Goal: Information Seeking & Learning: Understand process/instructions

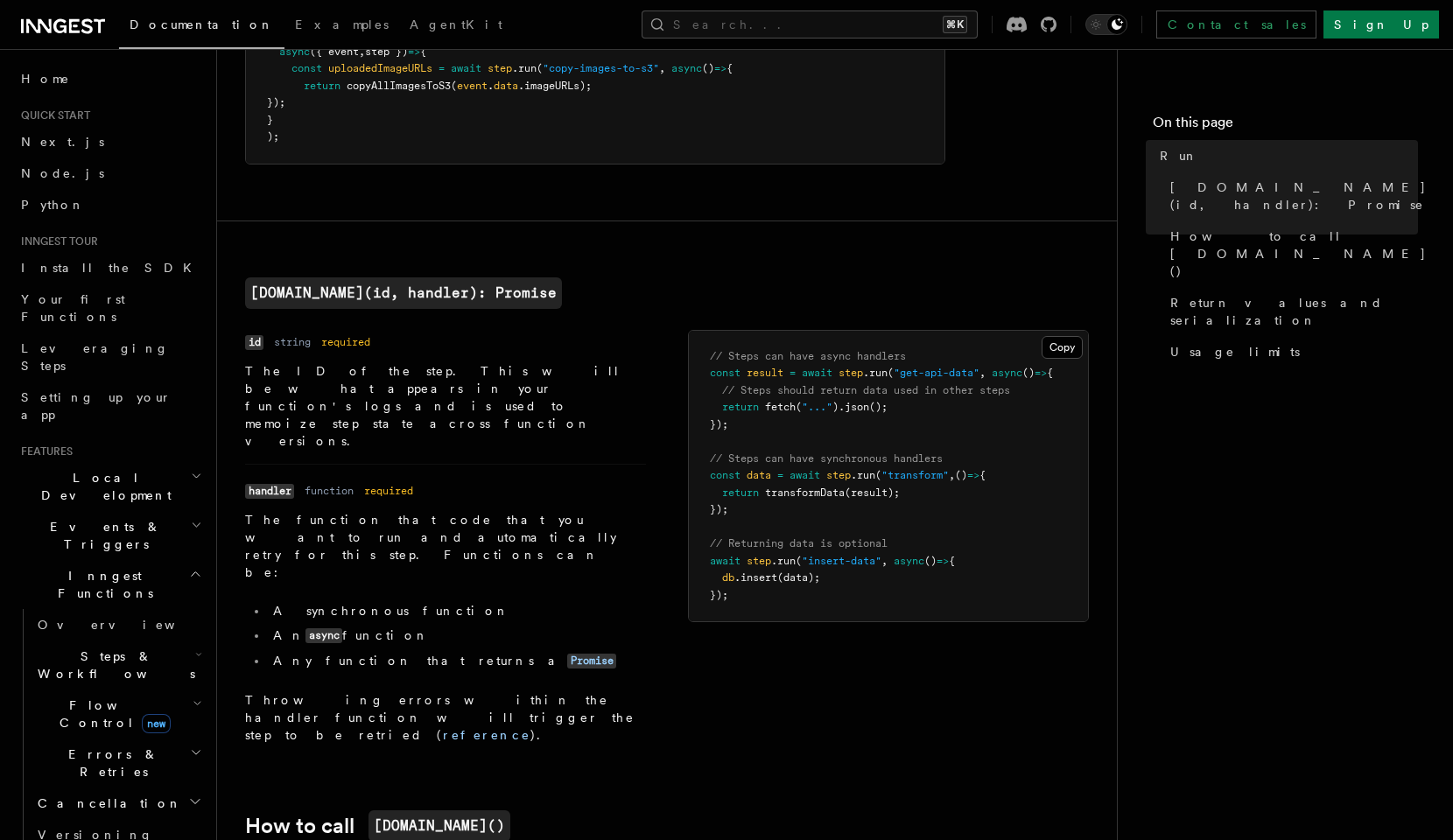
scroll to position [281, 0]
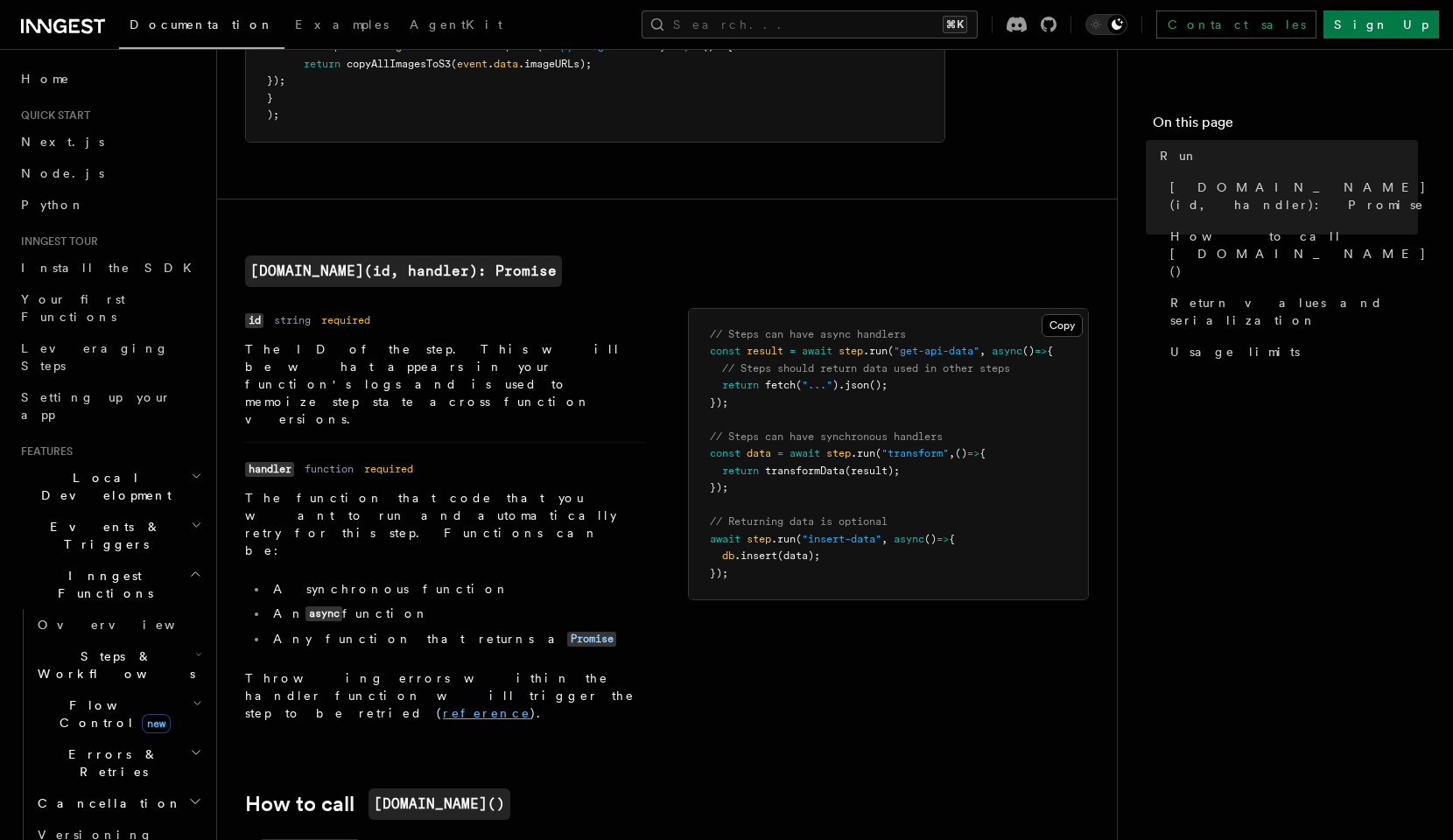
click at [443, 706] on link "reference" at bounding box center [487, 713] width 88 height 14
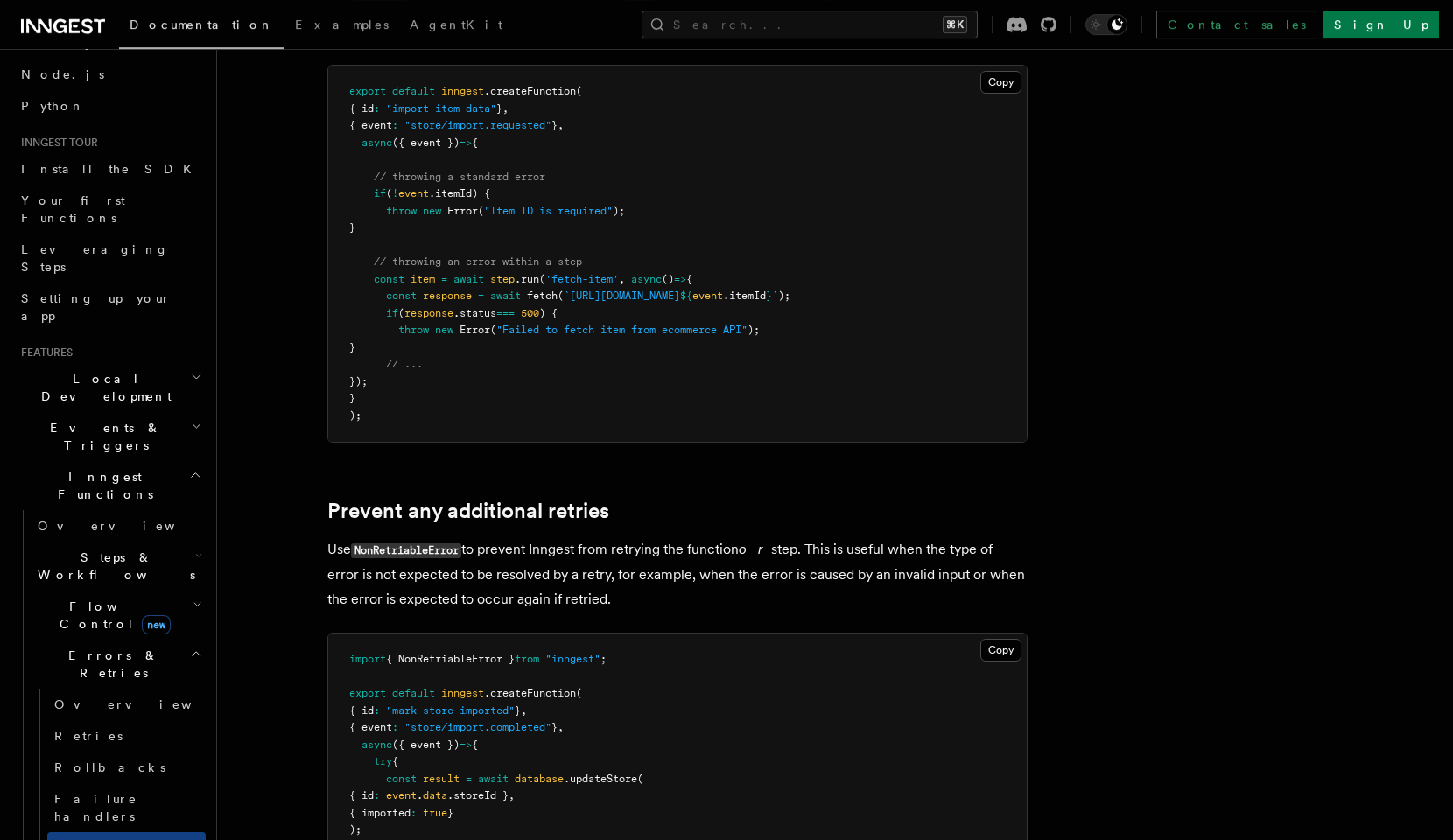
scroll to position [100, 0]
click at [142, 614] on span "new" at bounding box center [156, 623] width 29 height 20
click at [127, 547] on span "Steps & Workflows" at bounding box center [112, 564] width 165 height 35
click at [114, 629] on span "Function steps" at bounding box center [121, 636] width 135 height 14
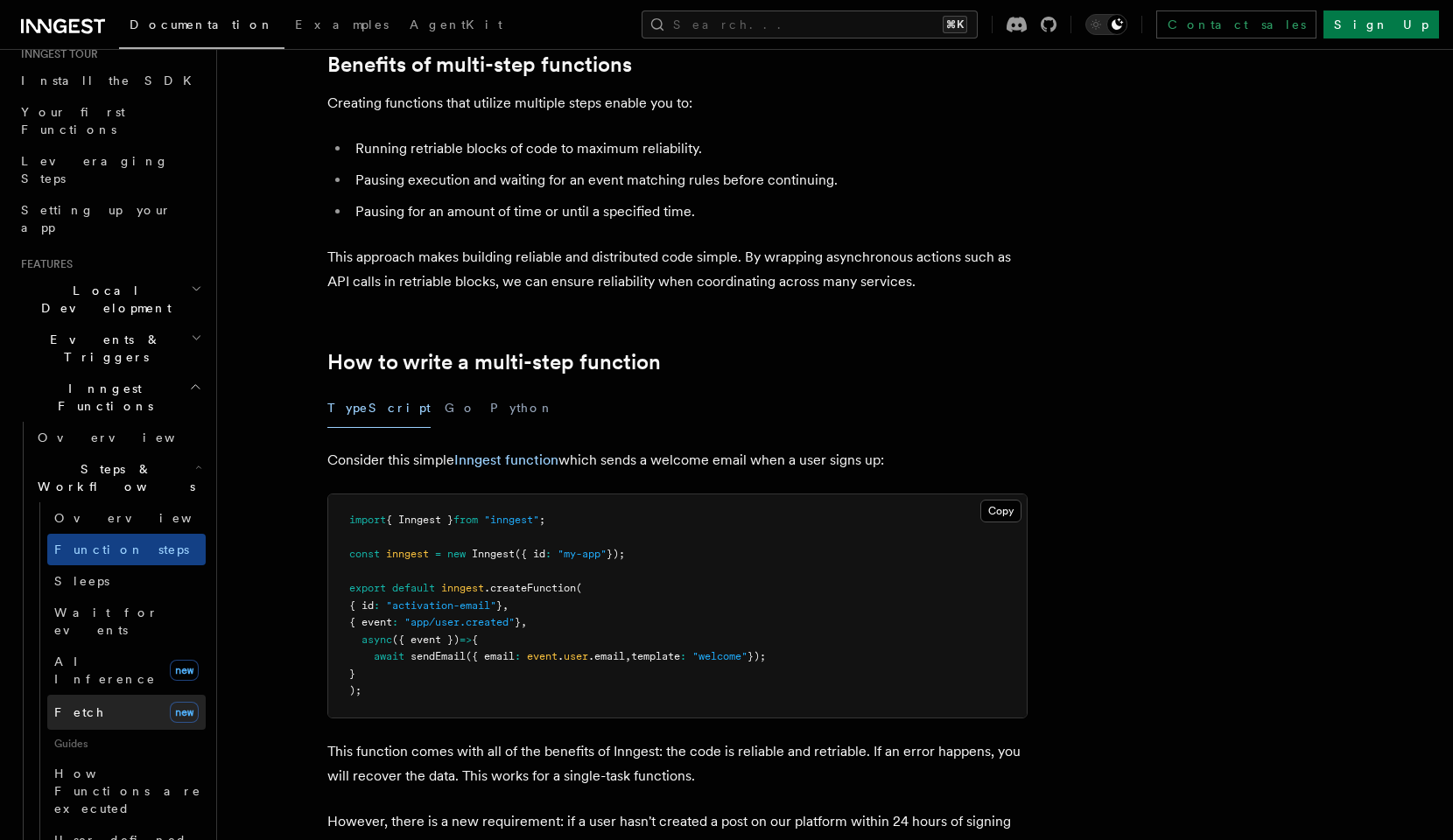
scroll to position [189, 0]
click at [127, 693] on link "Fetch new" at bounding box center [126, 711] width 159 height 35
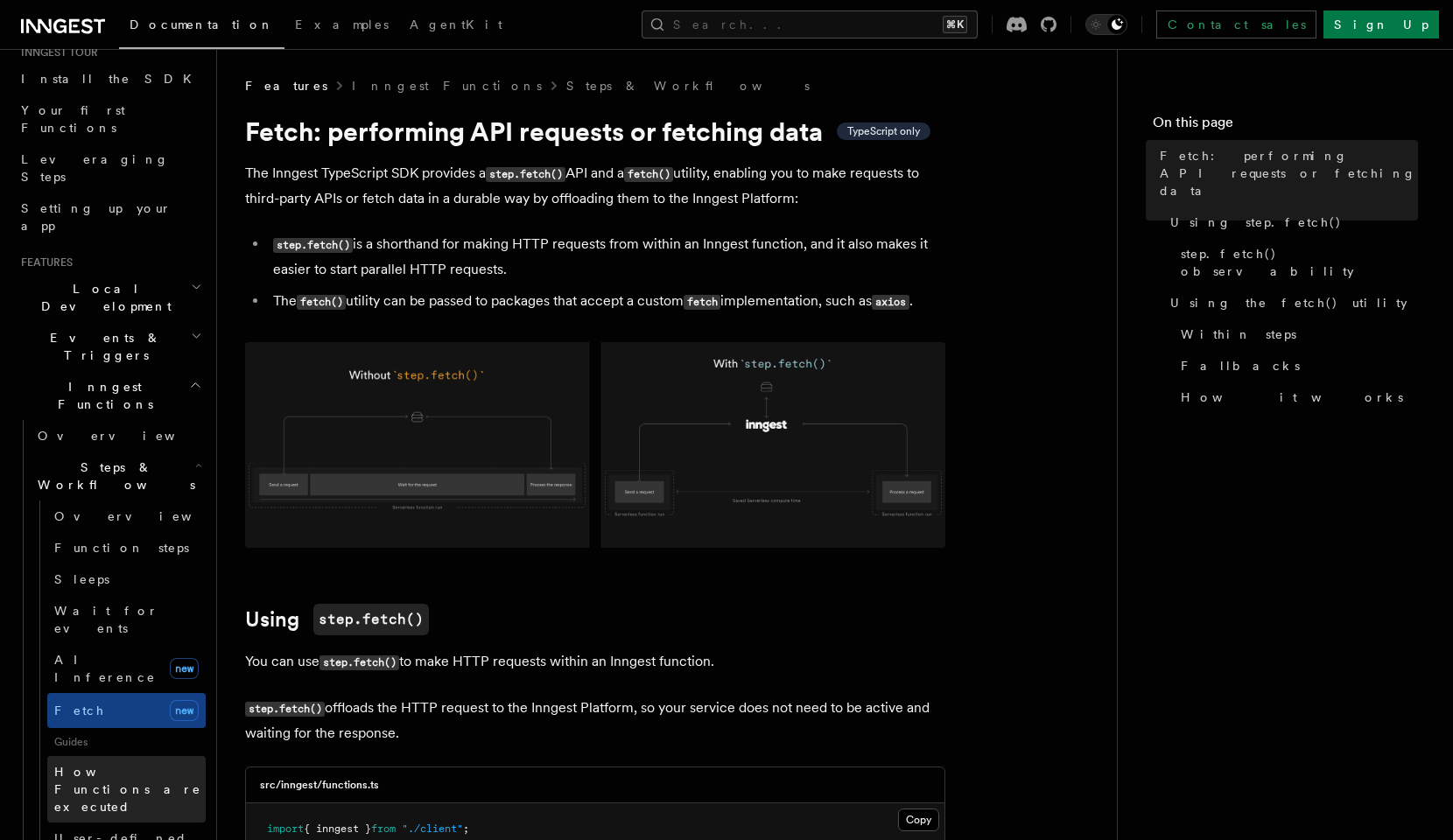
click at [143, 763] on span "How Functions are executed" at bounding box center [130, 789] width 152 height 52
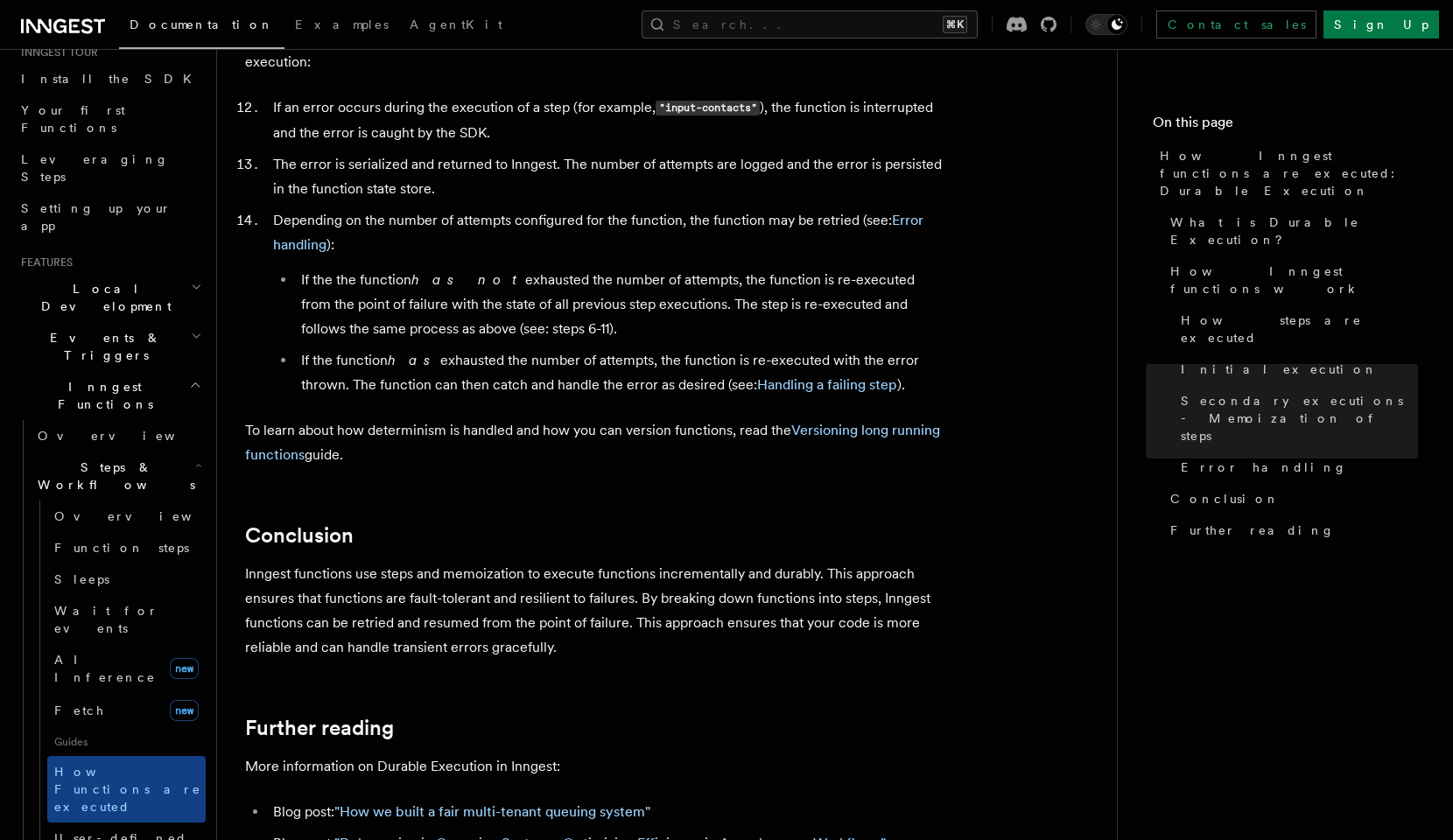
scroll to position [3052, 0]
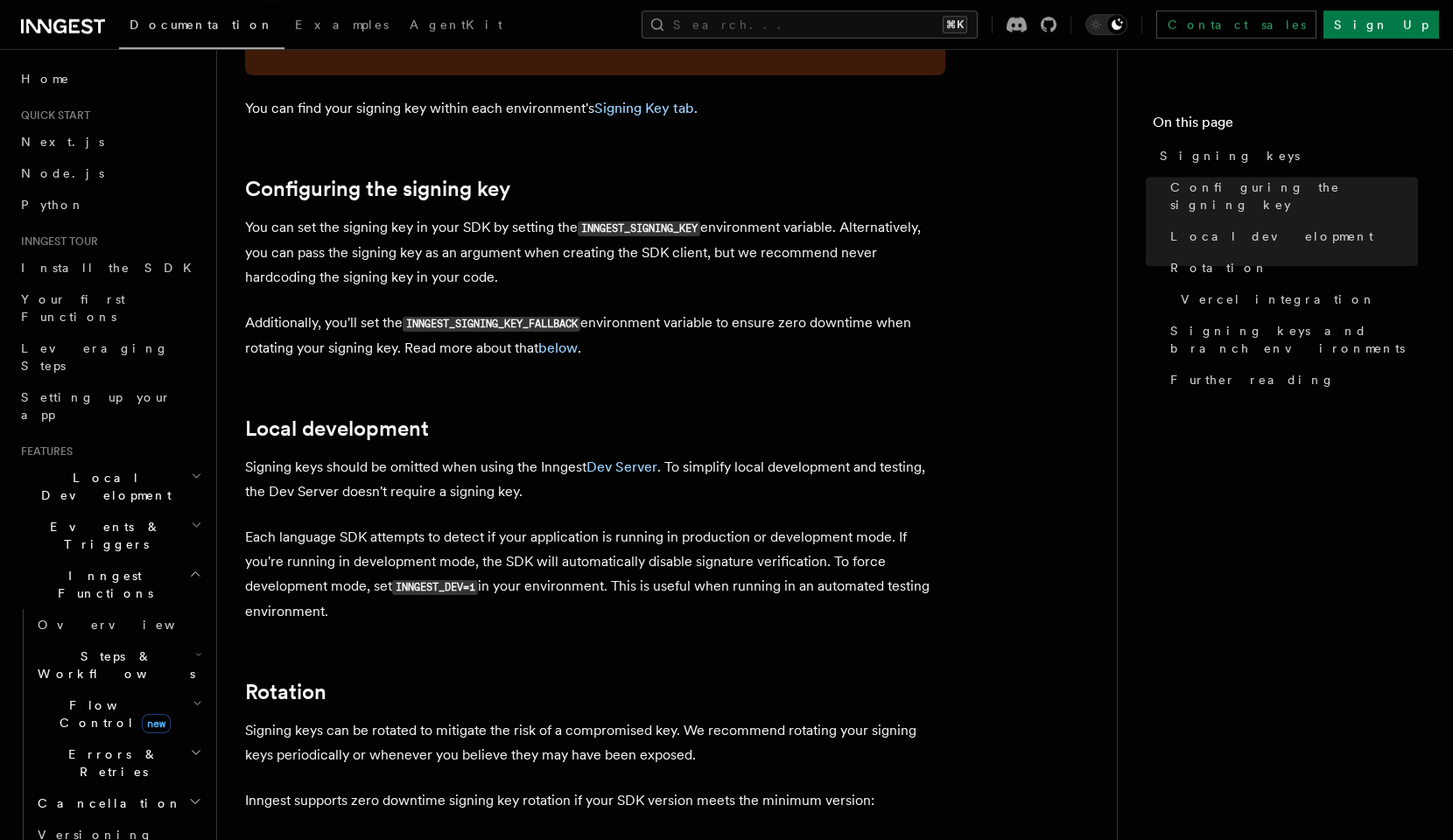
scroll to position [352, 0]
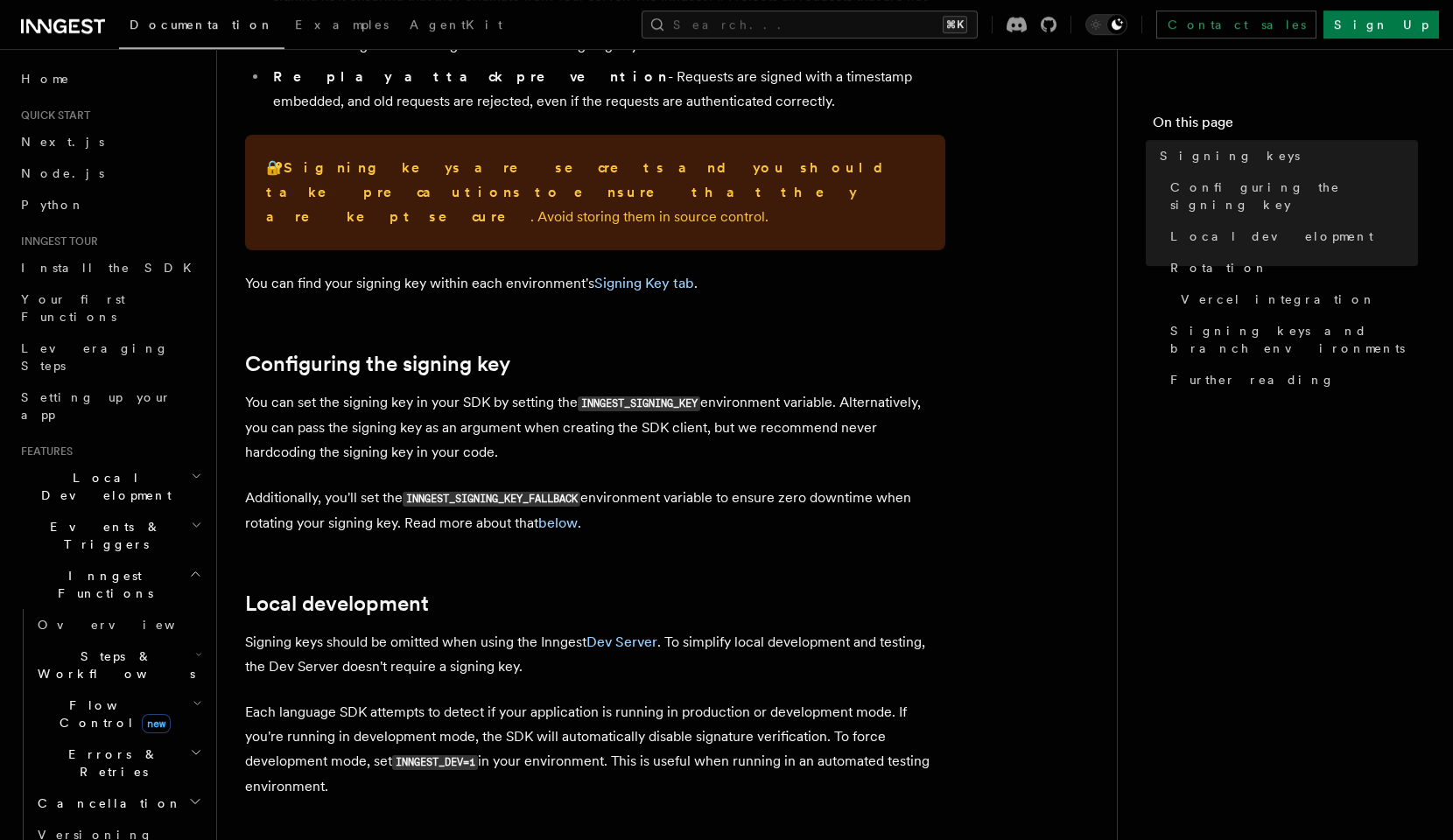
click at [119, 648] on span "Steps & Workflows" at bounding box center [112, 666] width 165 height 35
click at [123, 609] on link "Overview" at bounding box center [118, 624] width 175 height 32
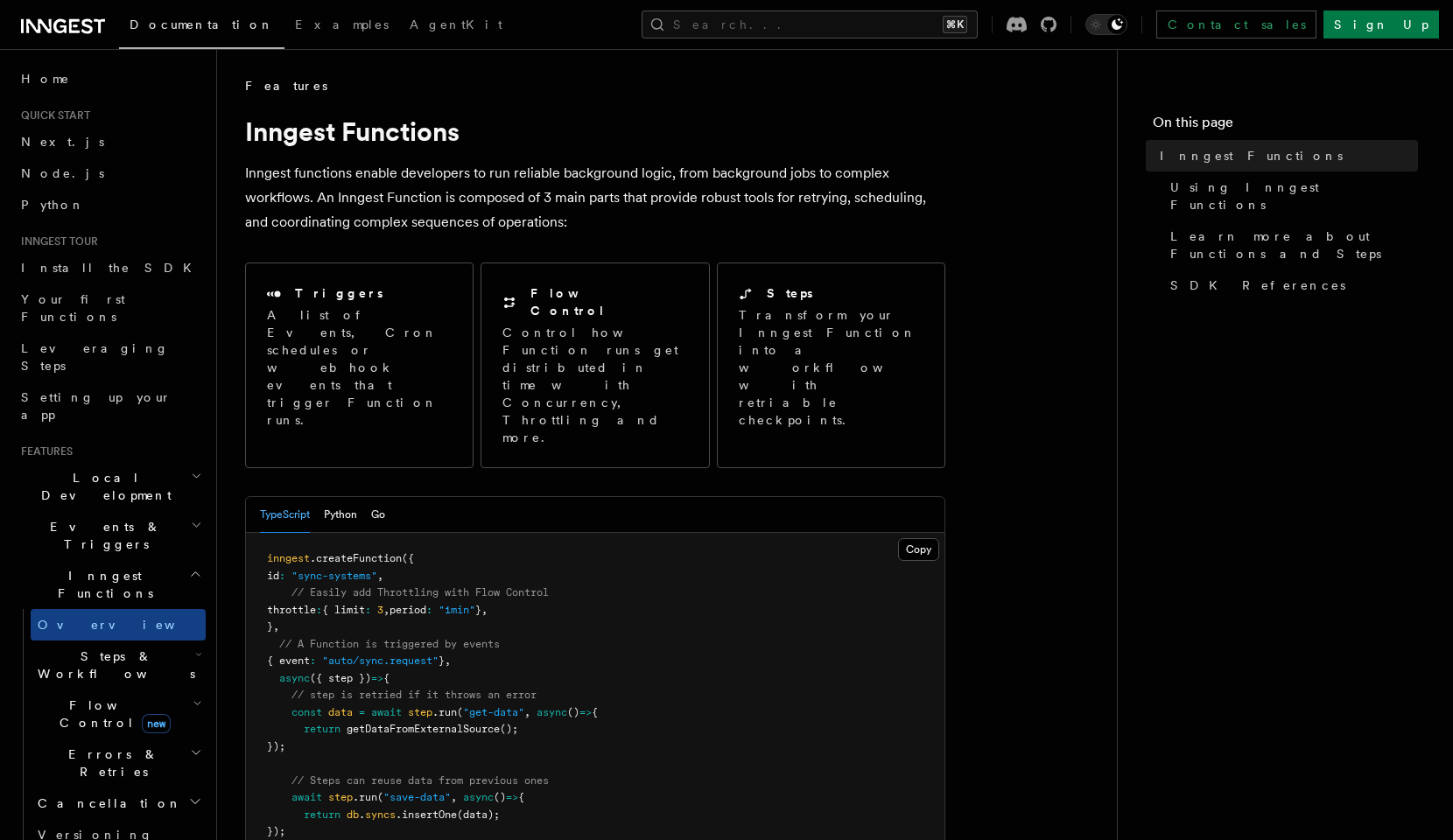
click at [153, 511] on h2 "Events & Triggers" at bounding box center [109, 536] width 192 height 49
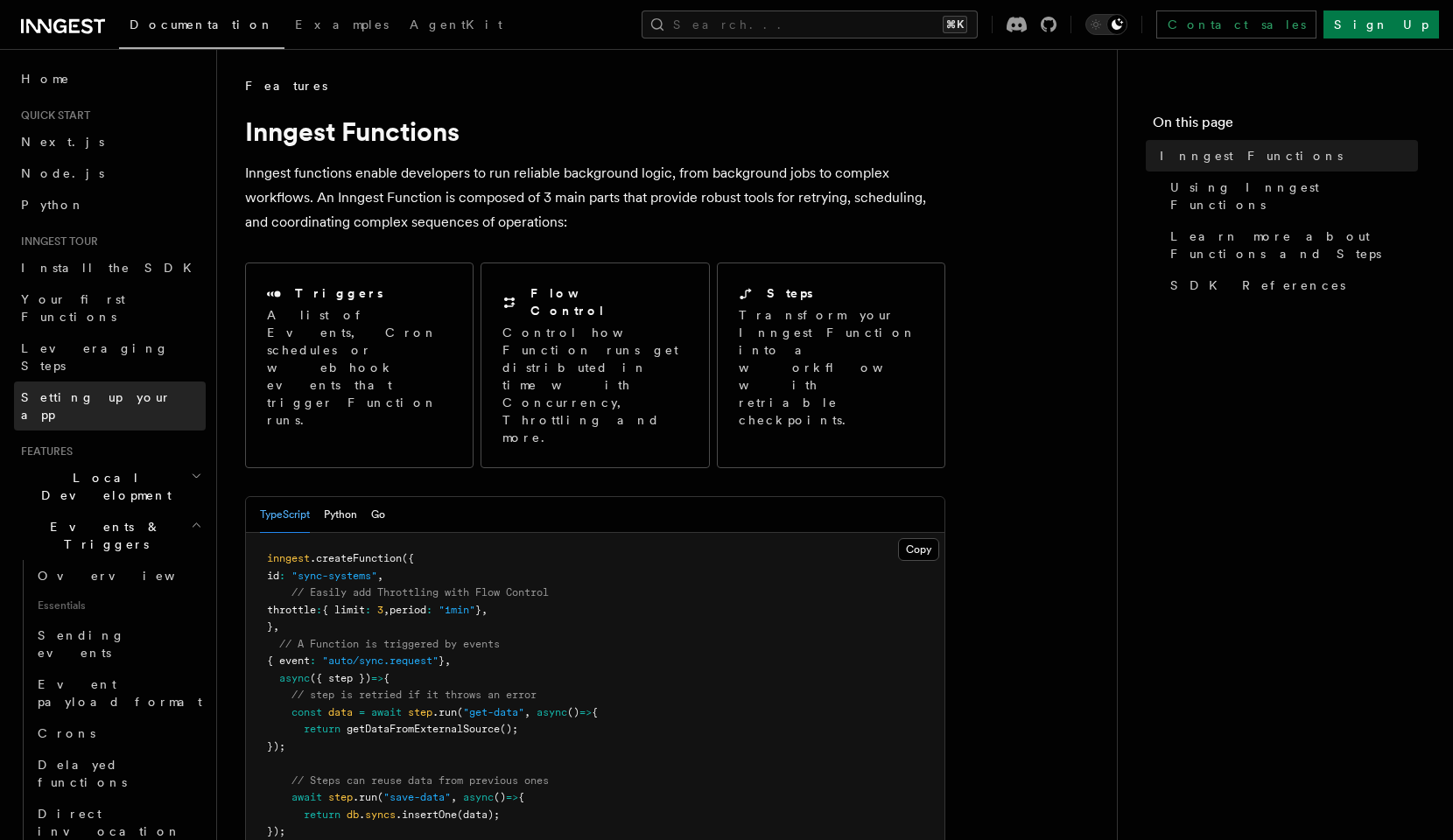
click at [90, 381] on link "Setting up your app" at bounding box center [109, 406] width 192 height 49
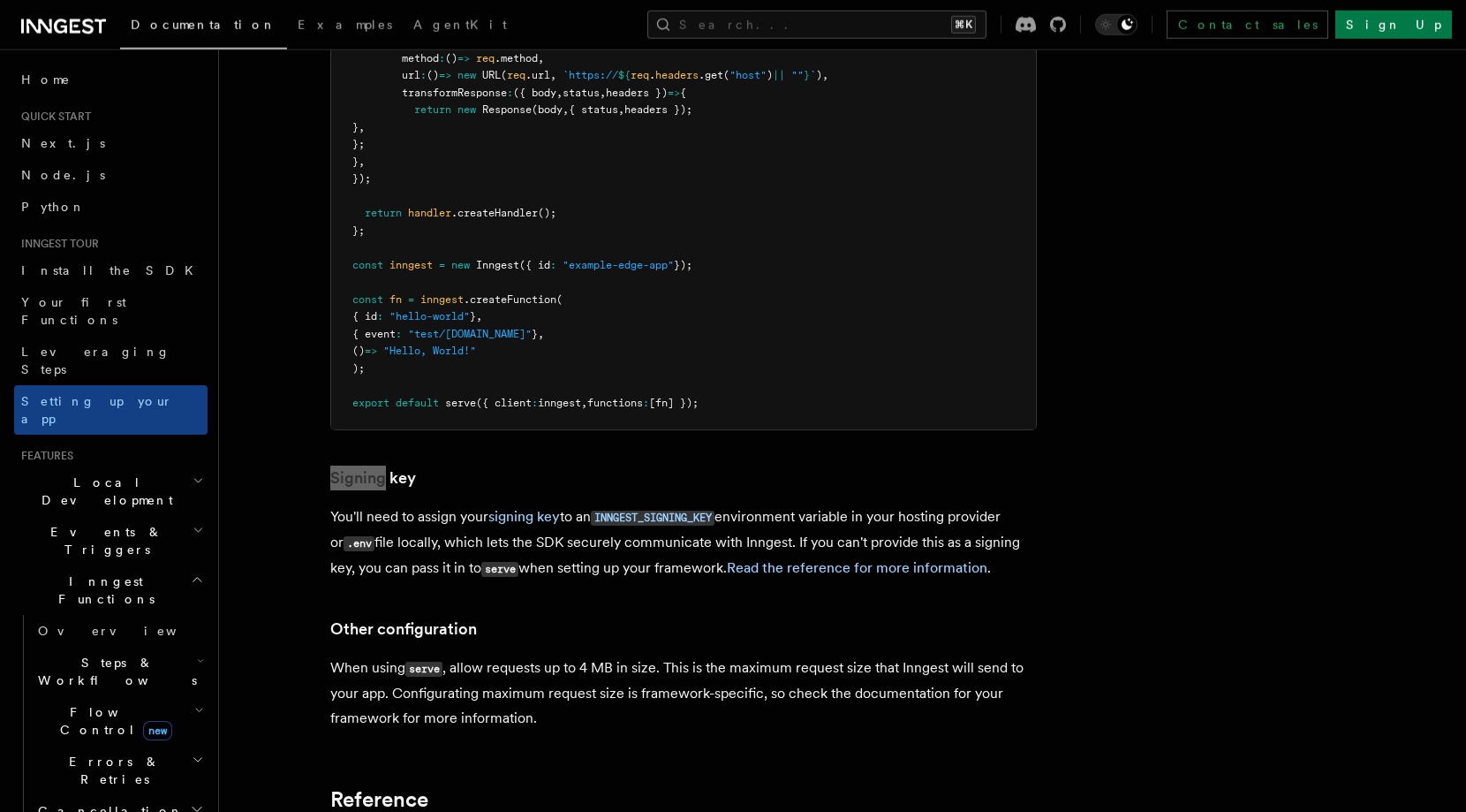
scroll to position [15379, 0]
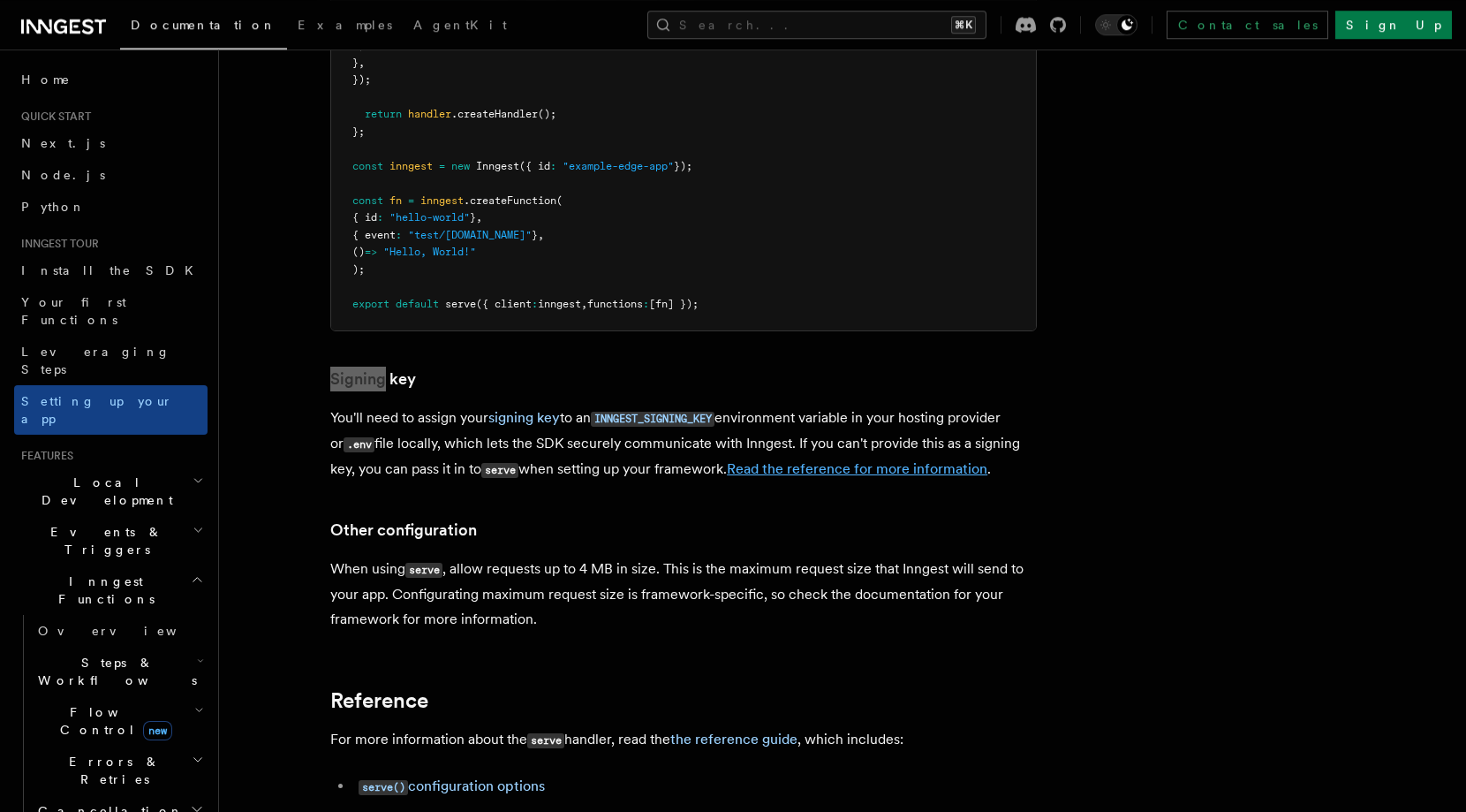
click at [802, 460] on link "Read the reference for more information" at bounding box center [857, 468] width 260 height 17
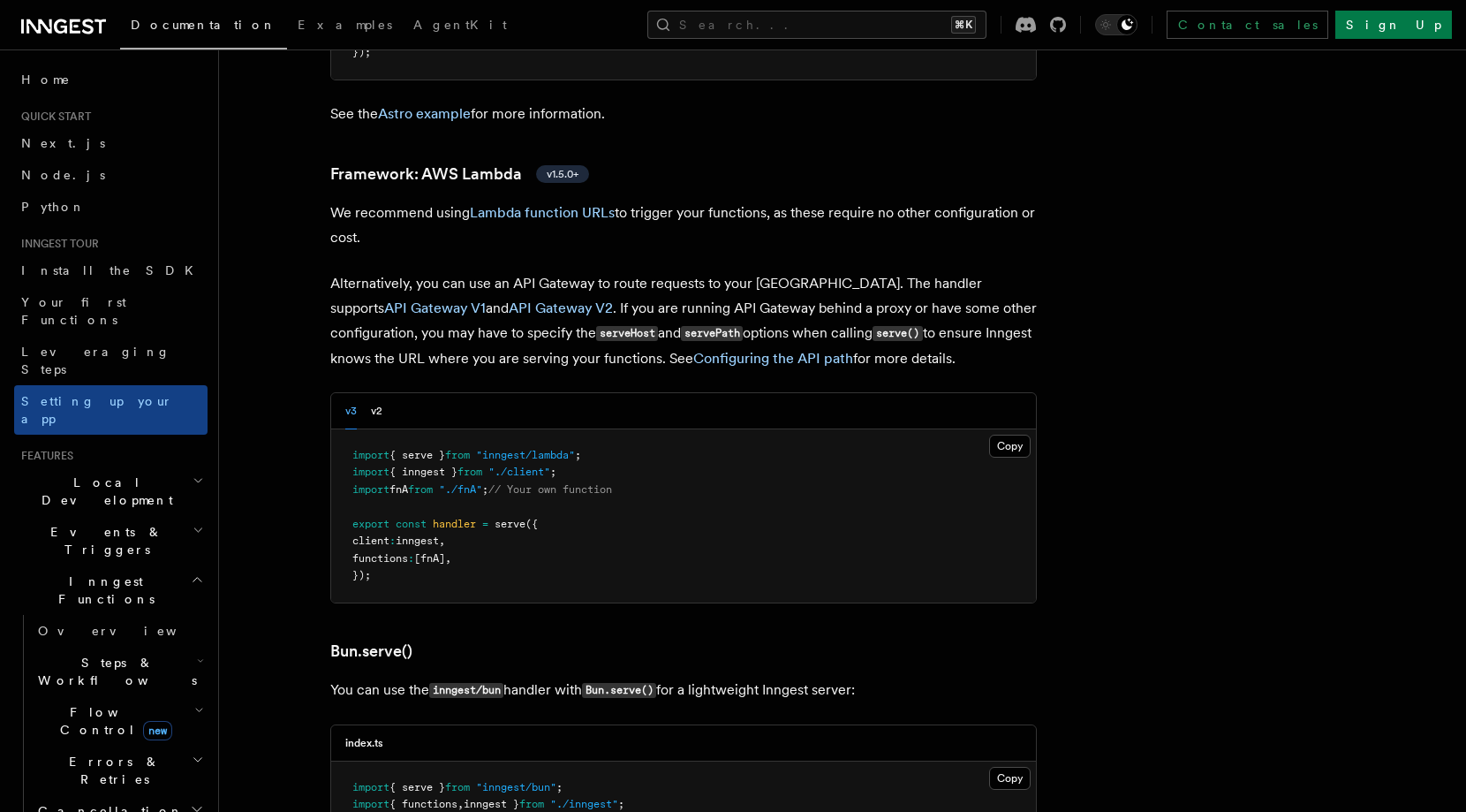
scroll to position [15280, 0]
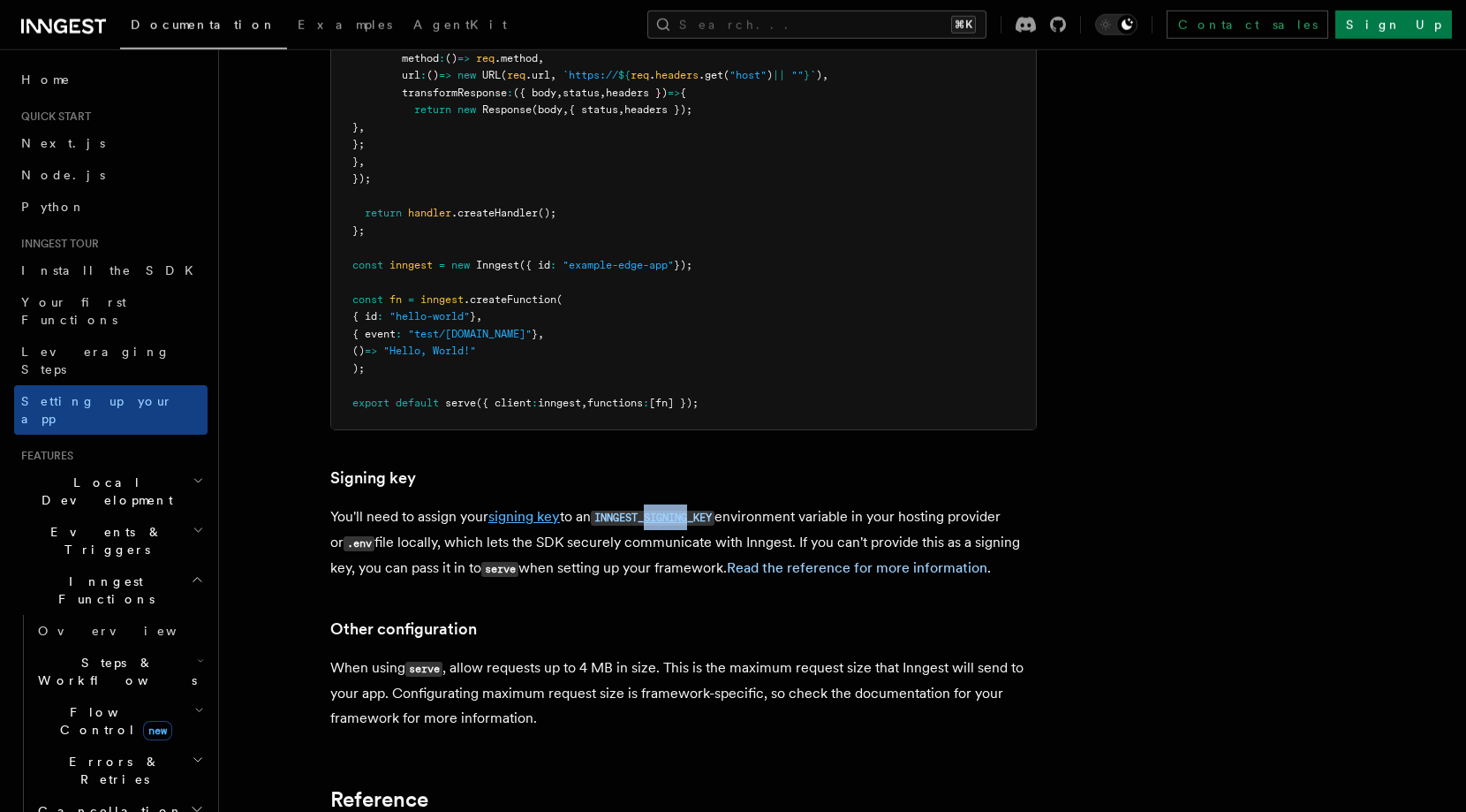
click at [551, 508] on link "signing key" at bounding box center [524, 516] width 72 height 17
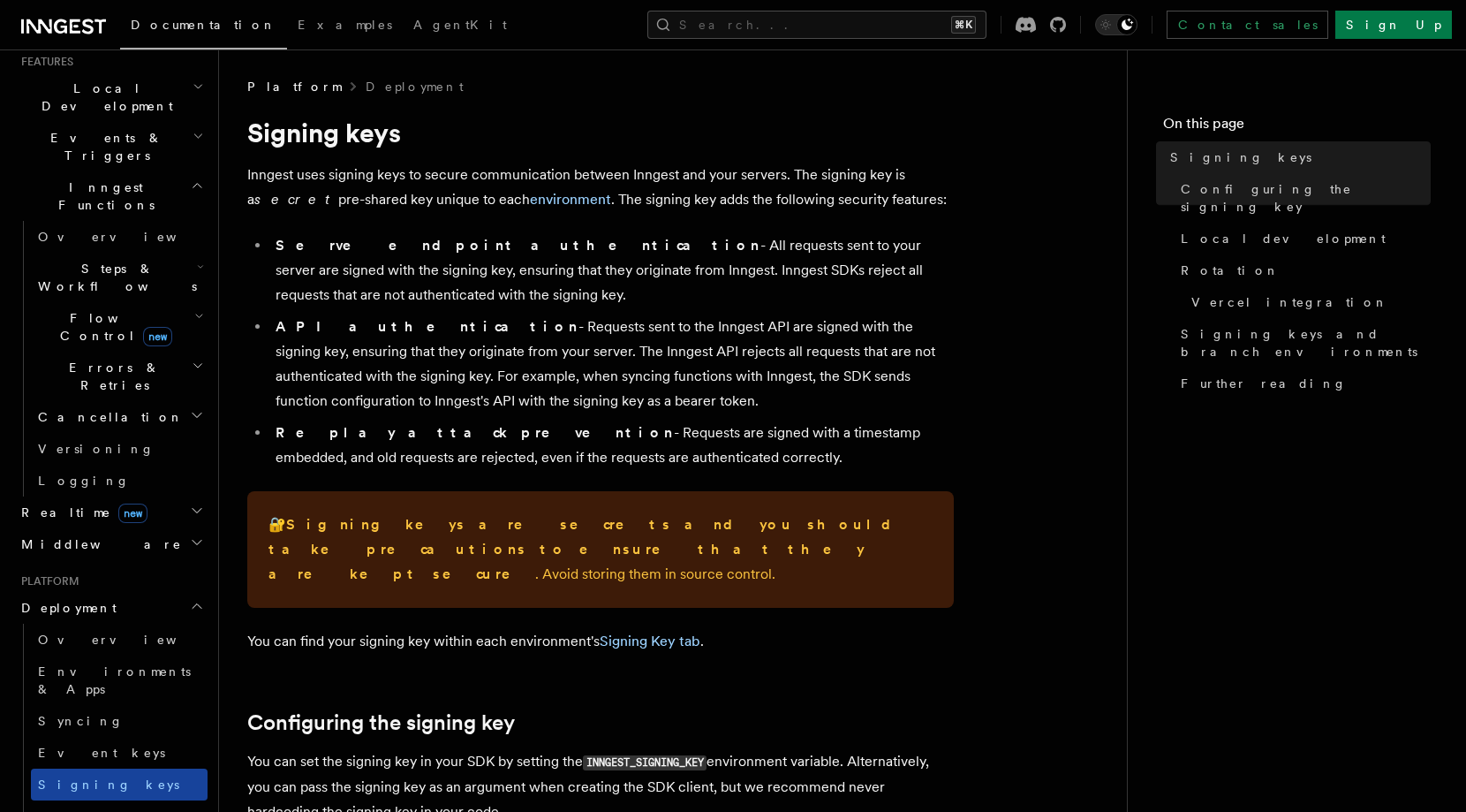
scroll to position [397, 0]
click at [118, 765] on link "Signing keys" at bounding box center [119, 781] width 177 height 32
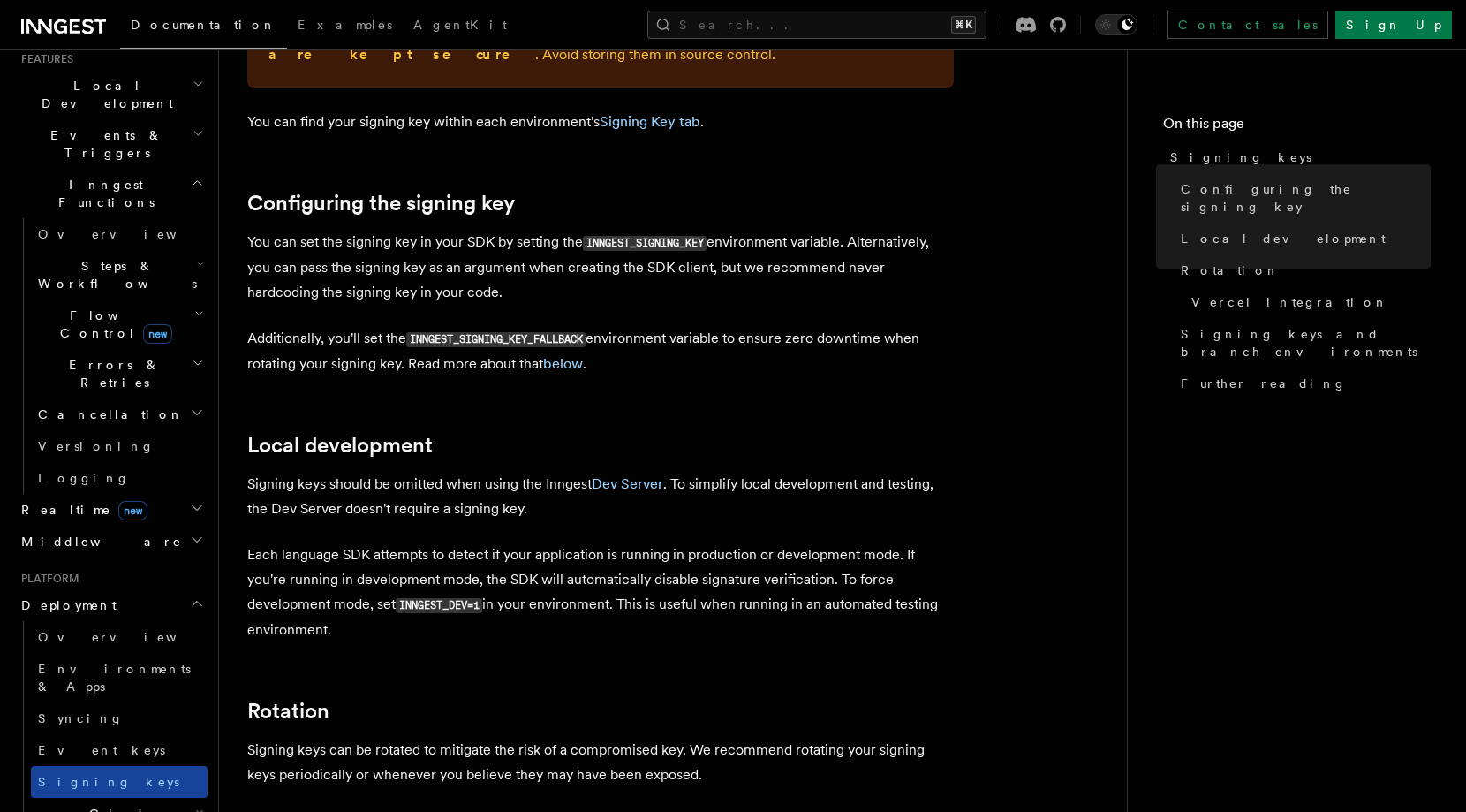
scroll to position [487, 0]
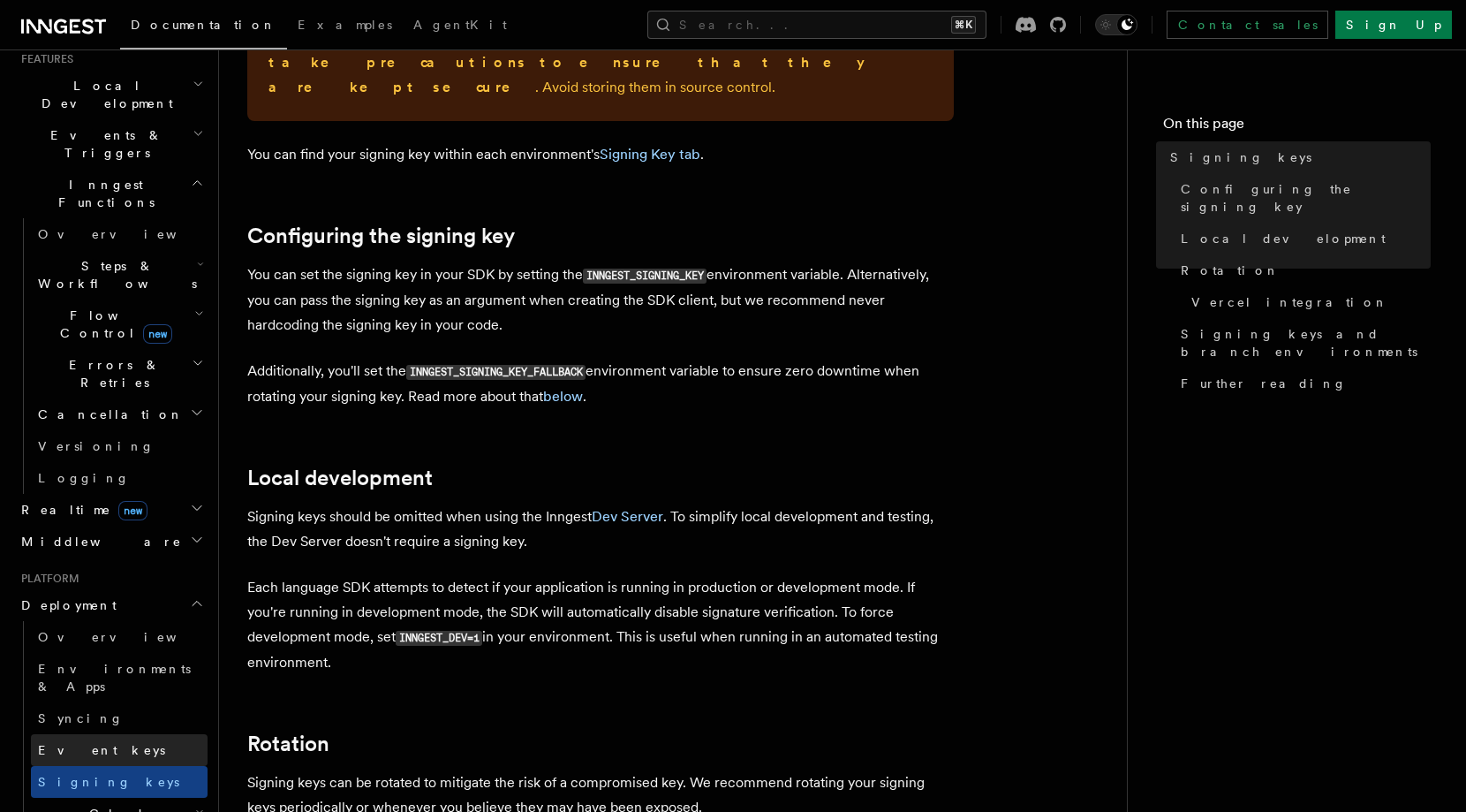
click at [107, 733] on link "Event keys" at bounding box center [119, 749] width 177 height 32
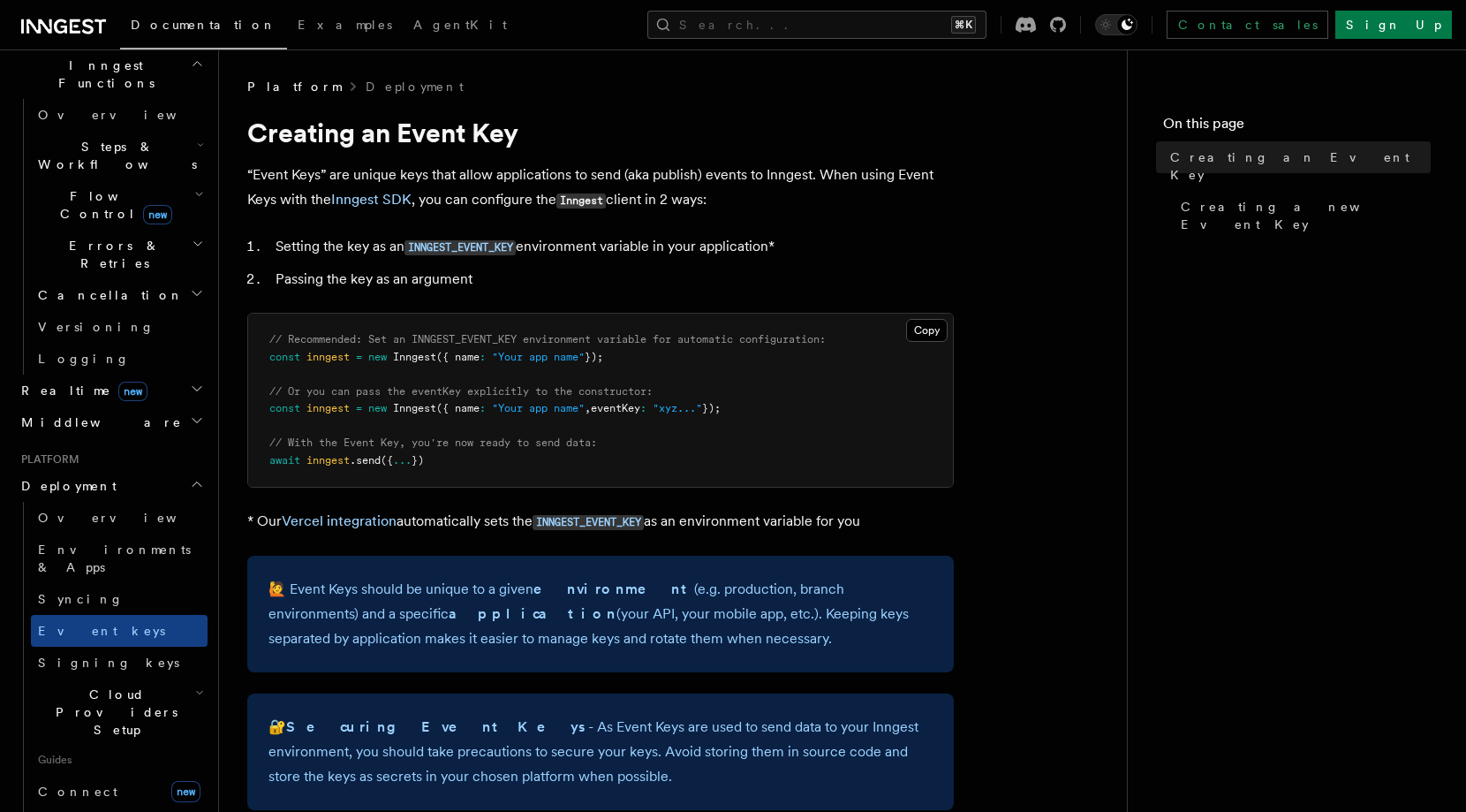
scroll to position [520, 0]
click at [60, 649] on span "Signing keys" at bounding box center [108, 658] width 141 height 18
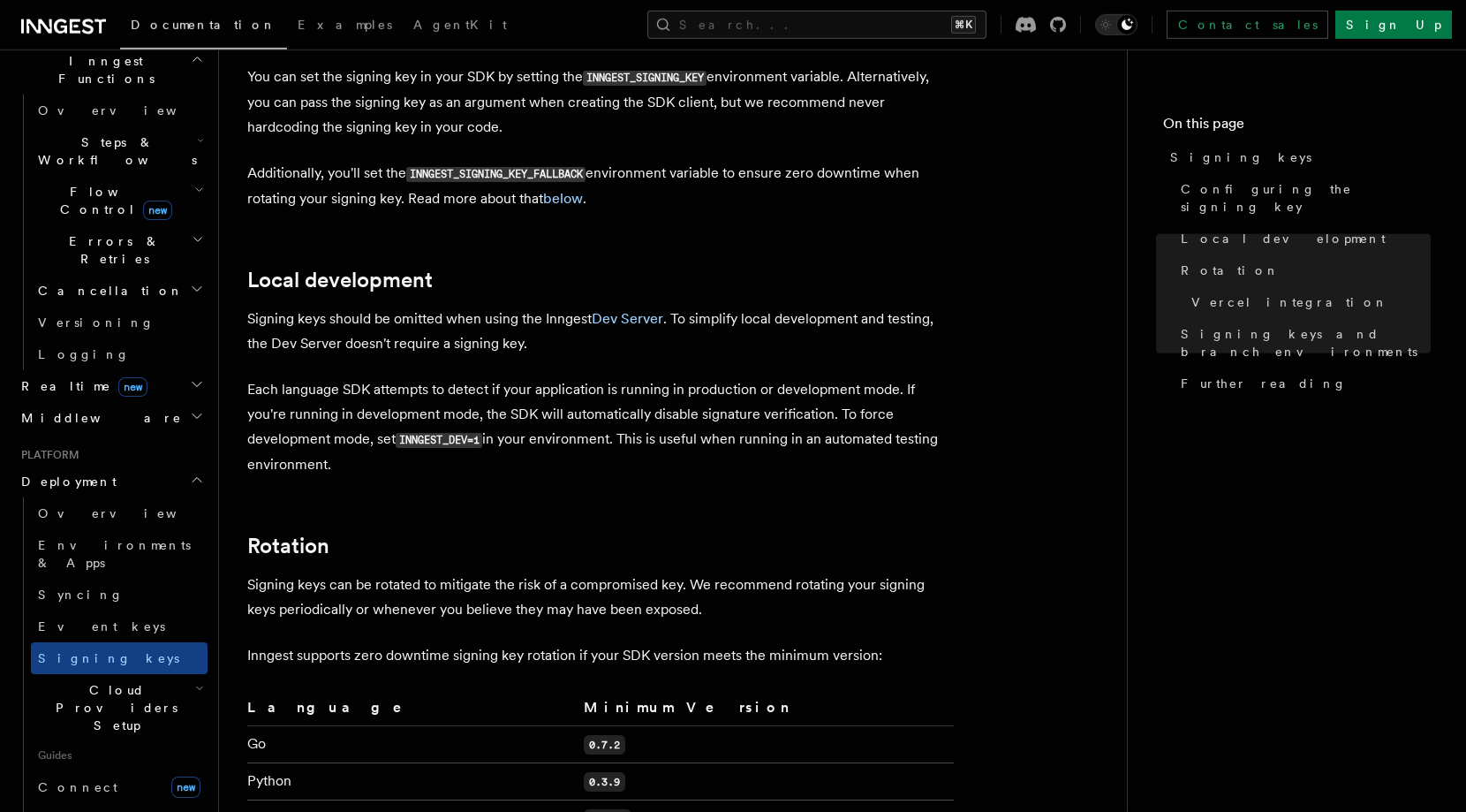
scroll to position [524, 0]
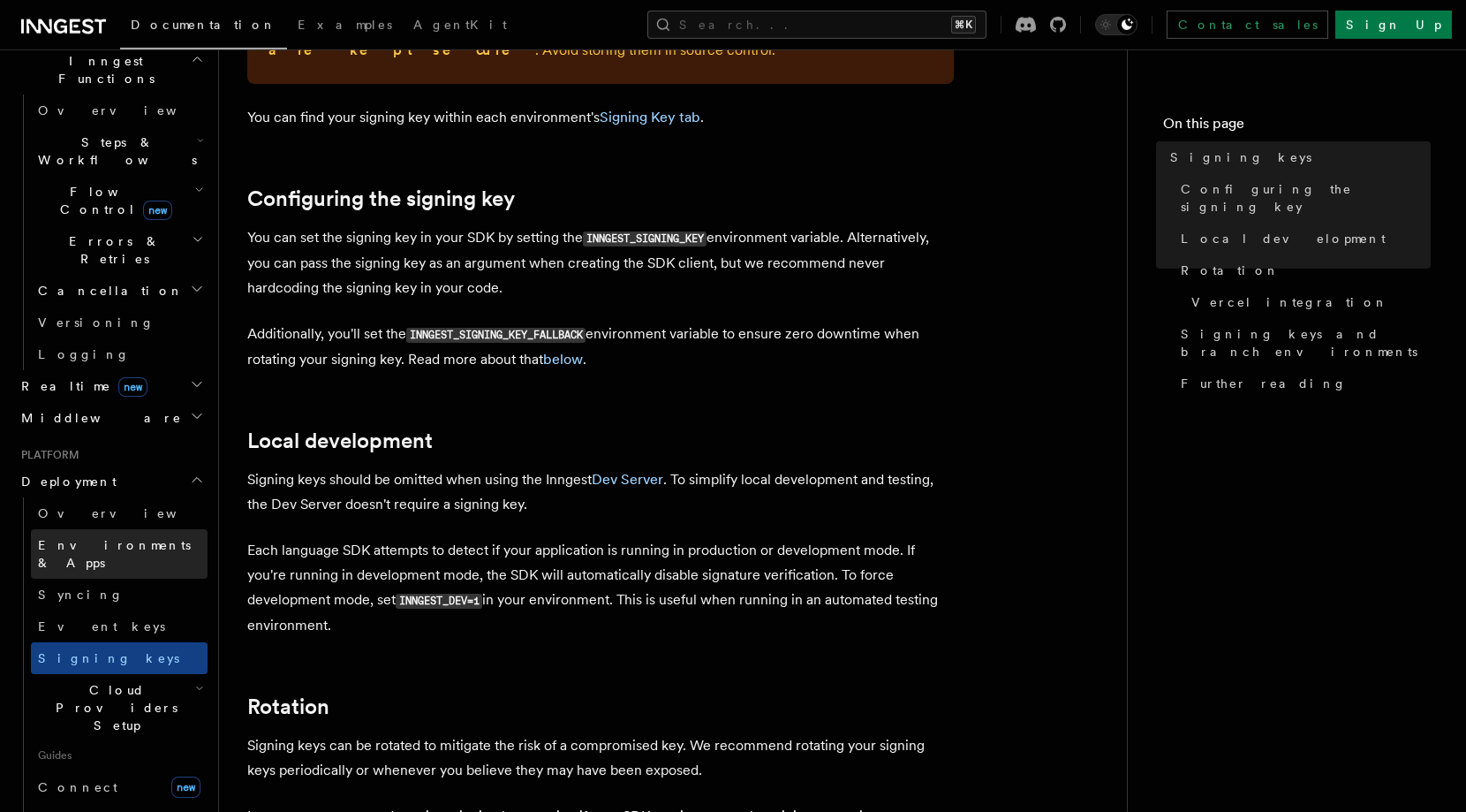
click at [125, 529] on link "Environments & Apps" at bounding box center [119, 554] width 177 height 50
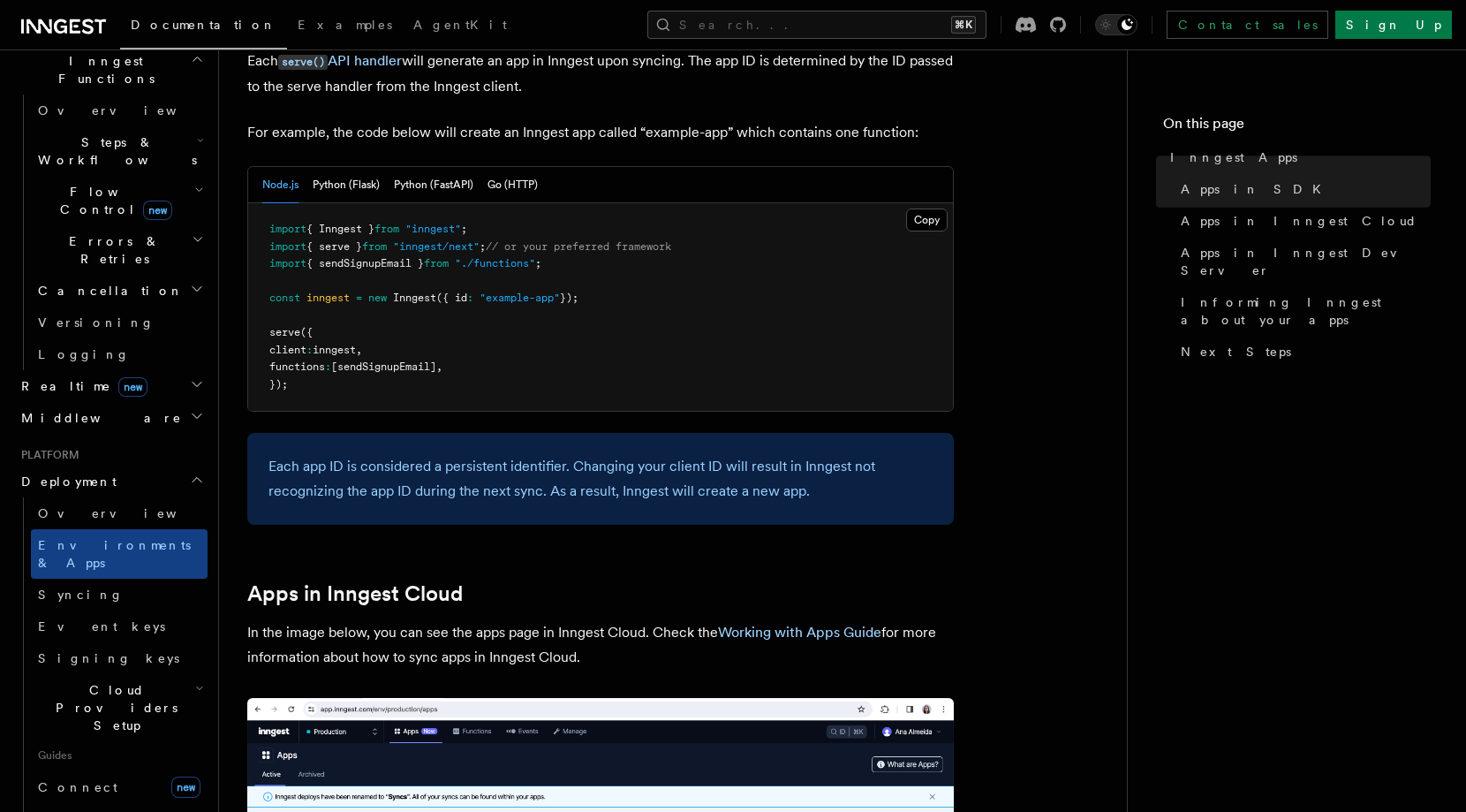
scroll to position [961, 0]
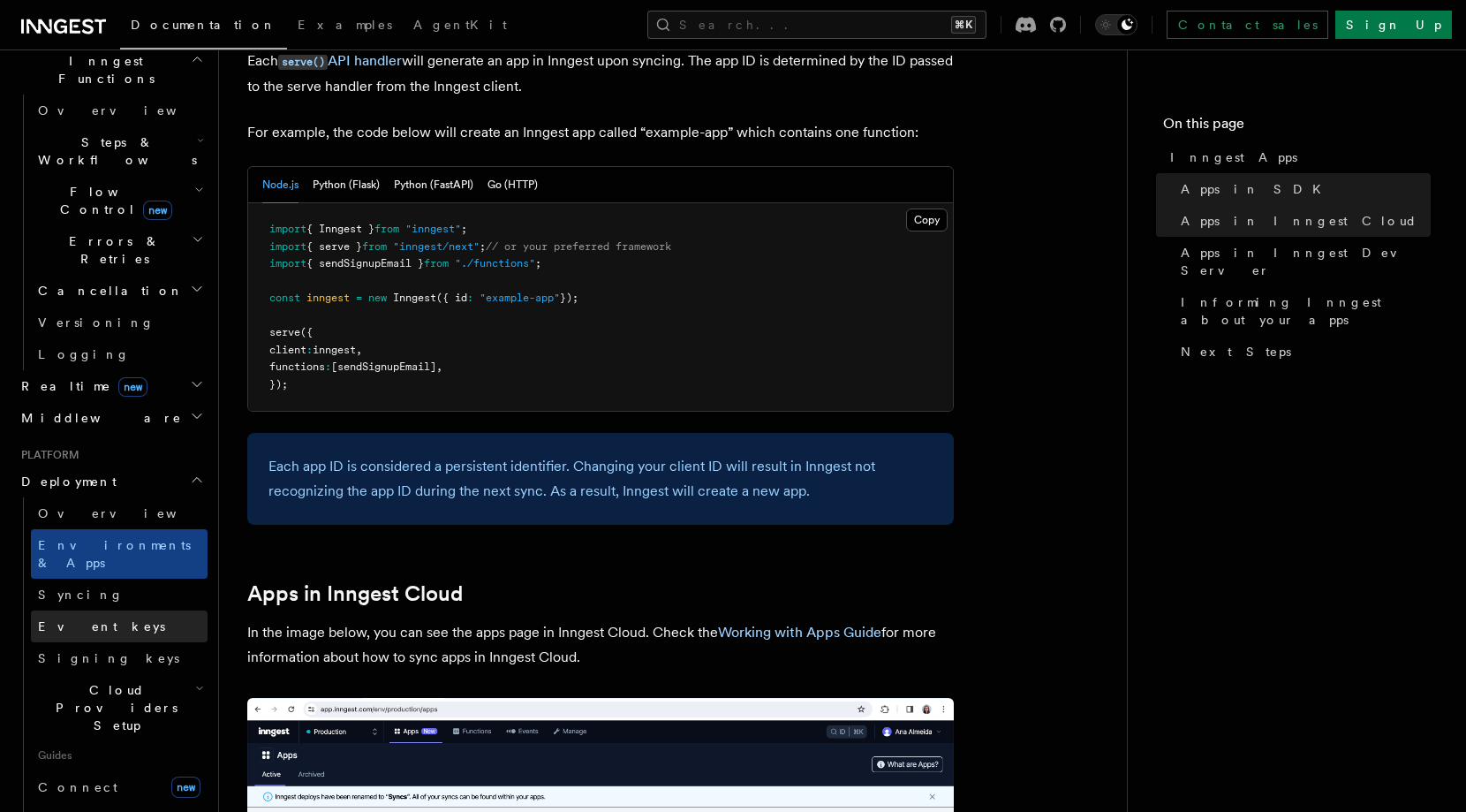
click at [41, 619] on span "Event keys" at bounding box center [101, 626] width 127 height 14
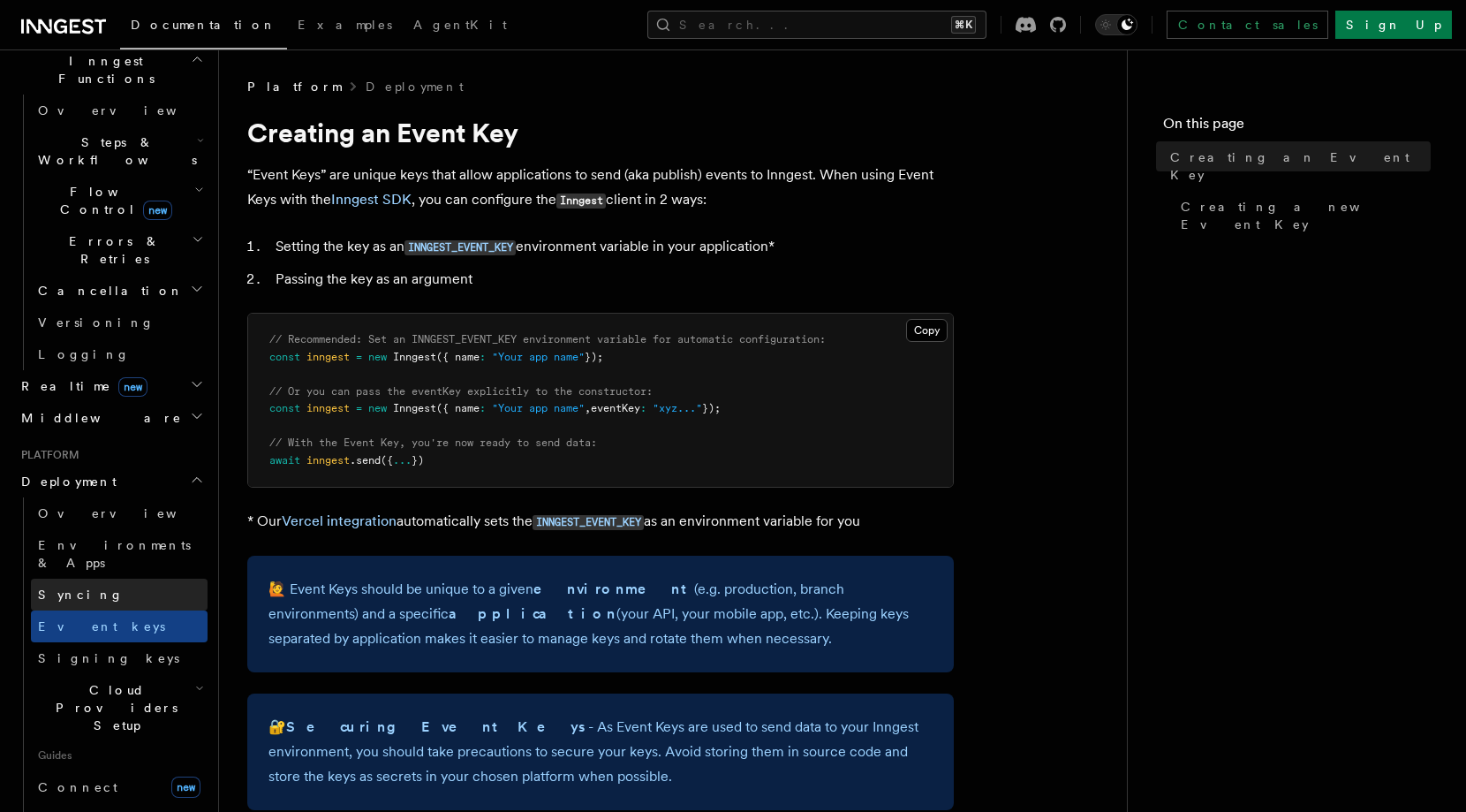
click at [78, 587] on span "Syncing" at bounding box center [81, 594] width 85 height 14
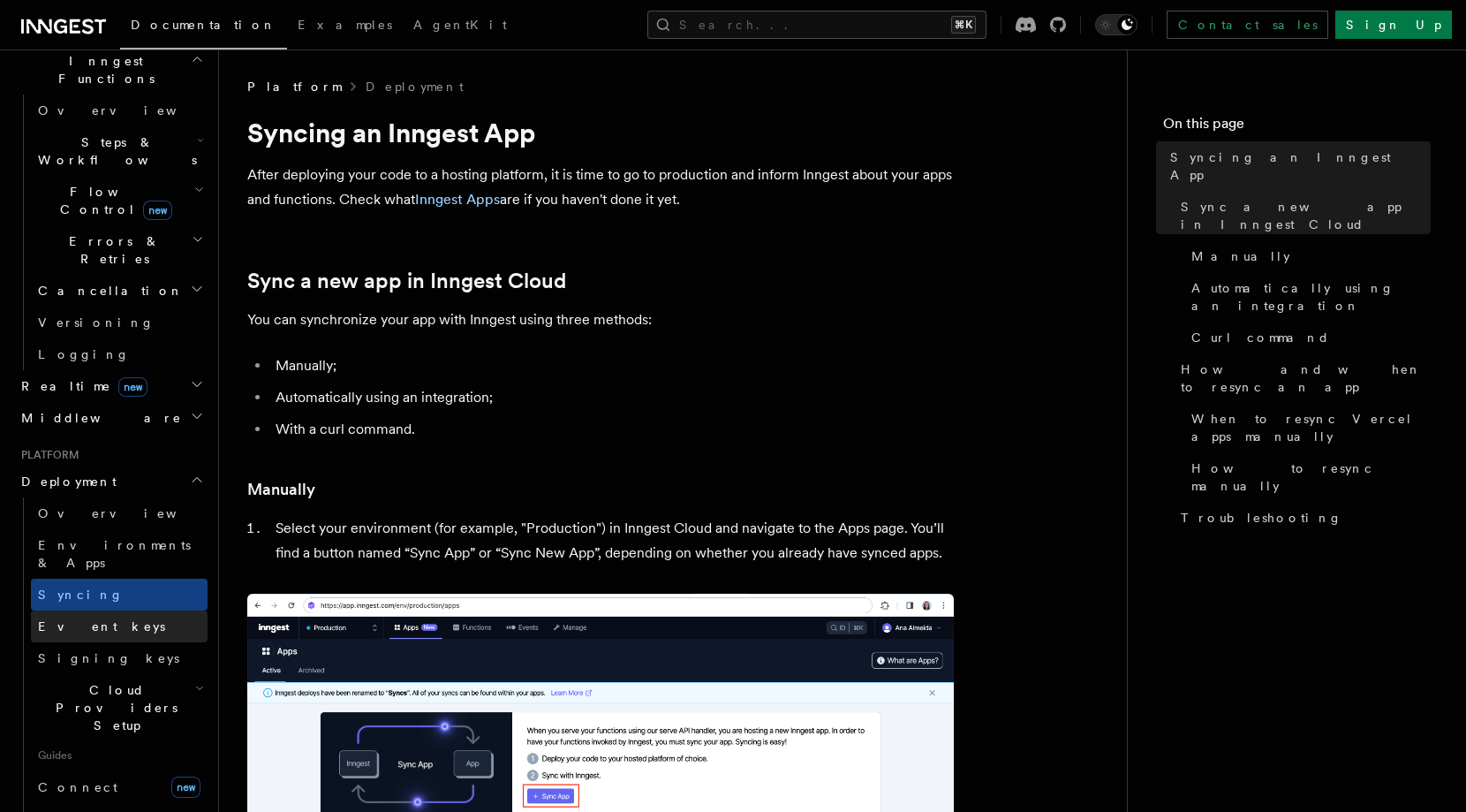
click at [76, 619] on span "Event keys" at bounding box center [101, 626] width 127 height 14
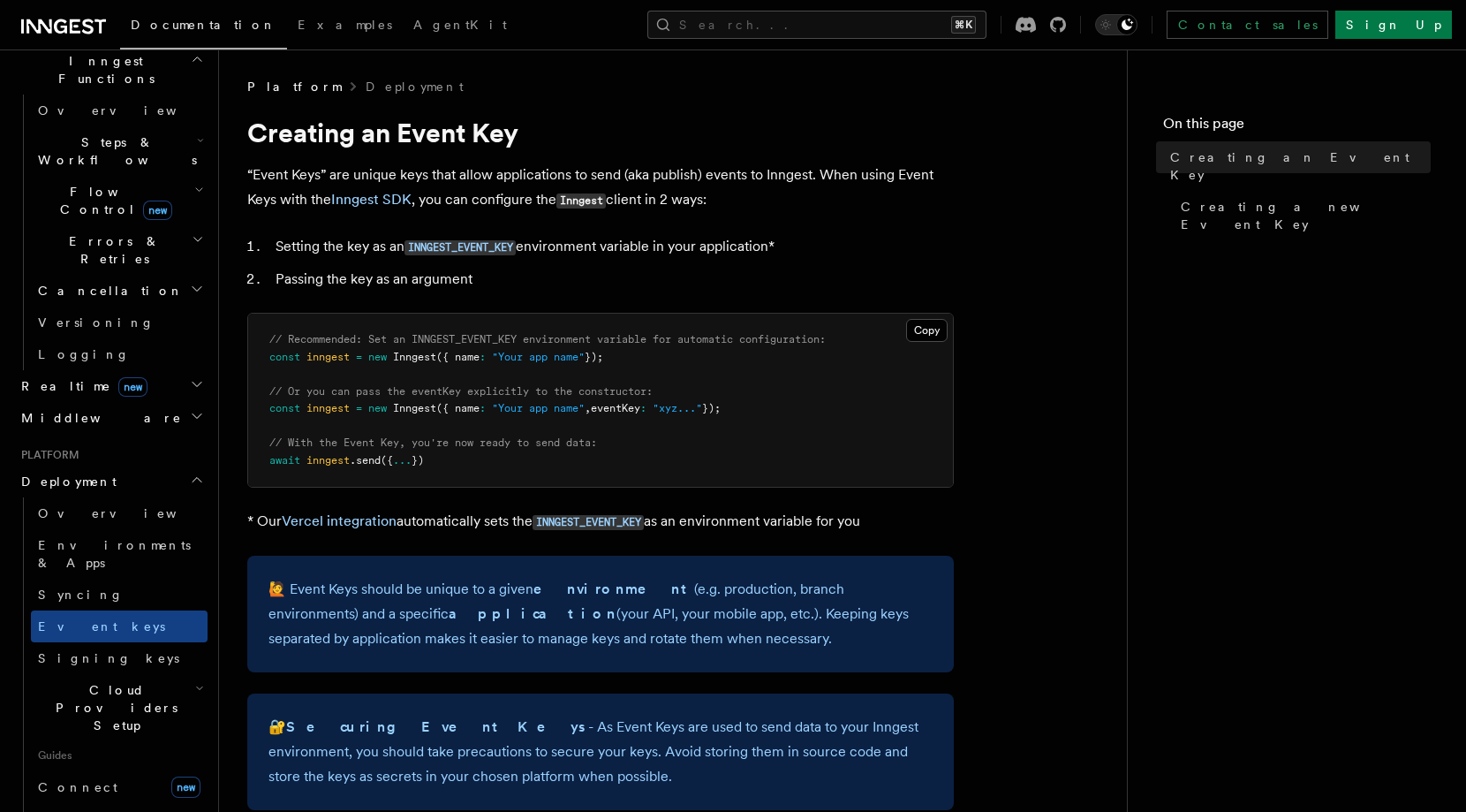
scroll to position [45, 0]
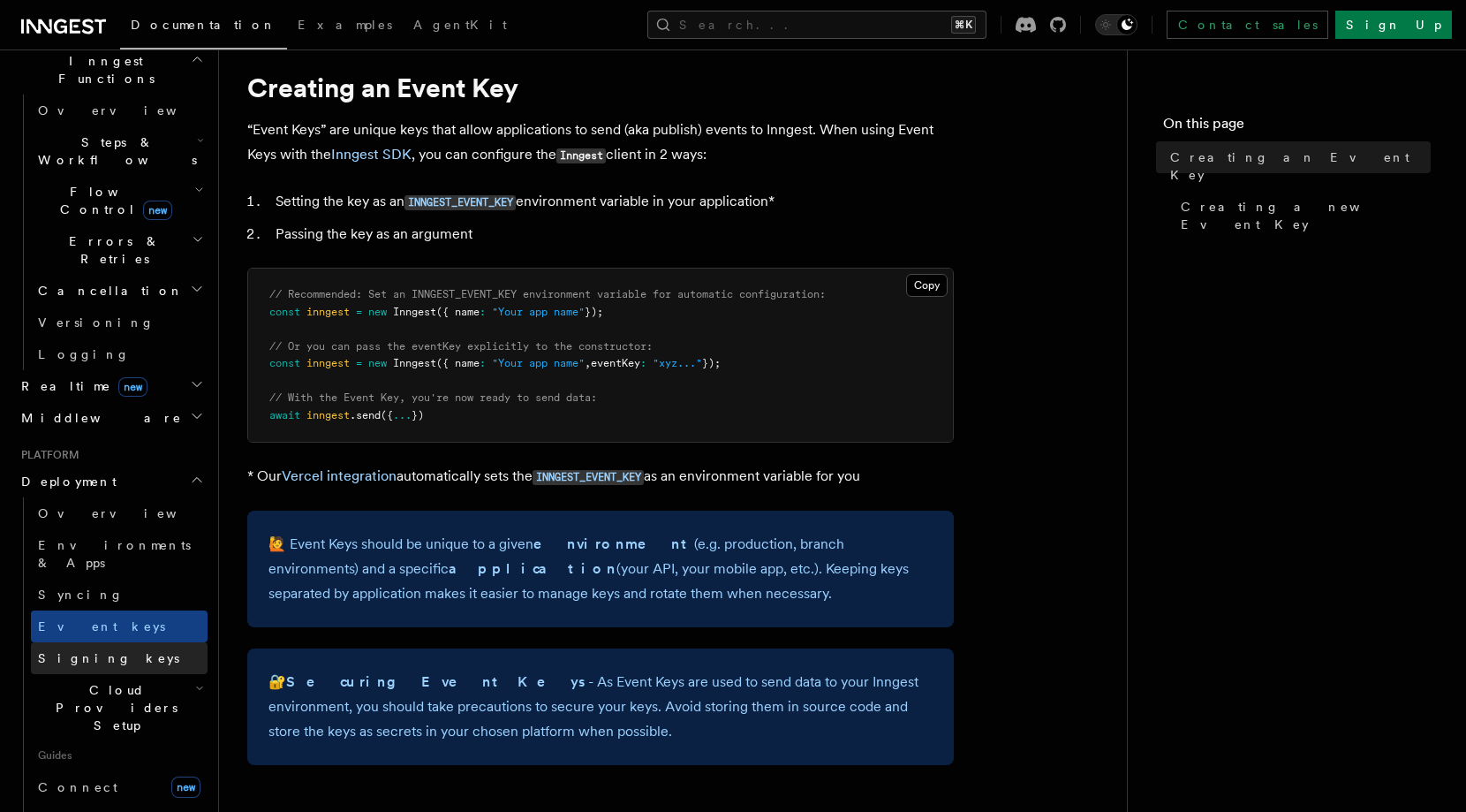
click at [109, 642] on link "Signing keys" at bounding box center [119, 658] width 177 height 32
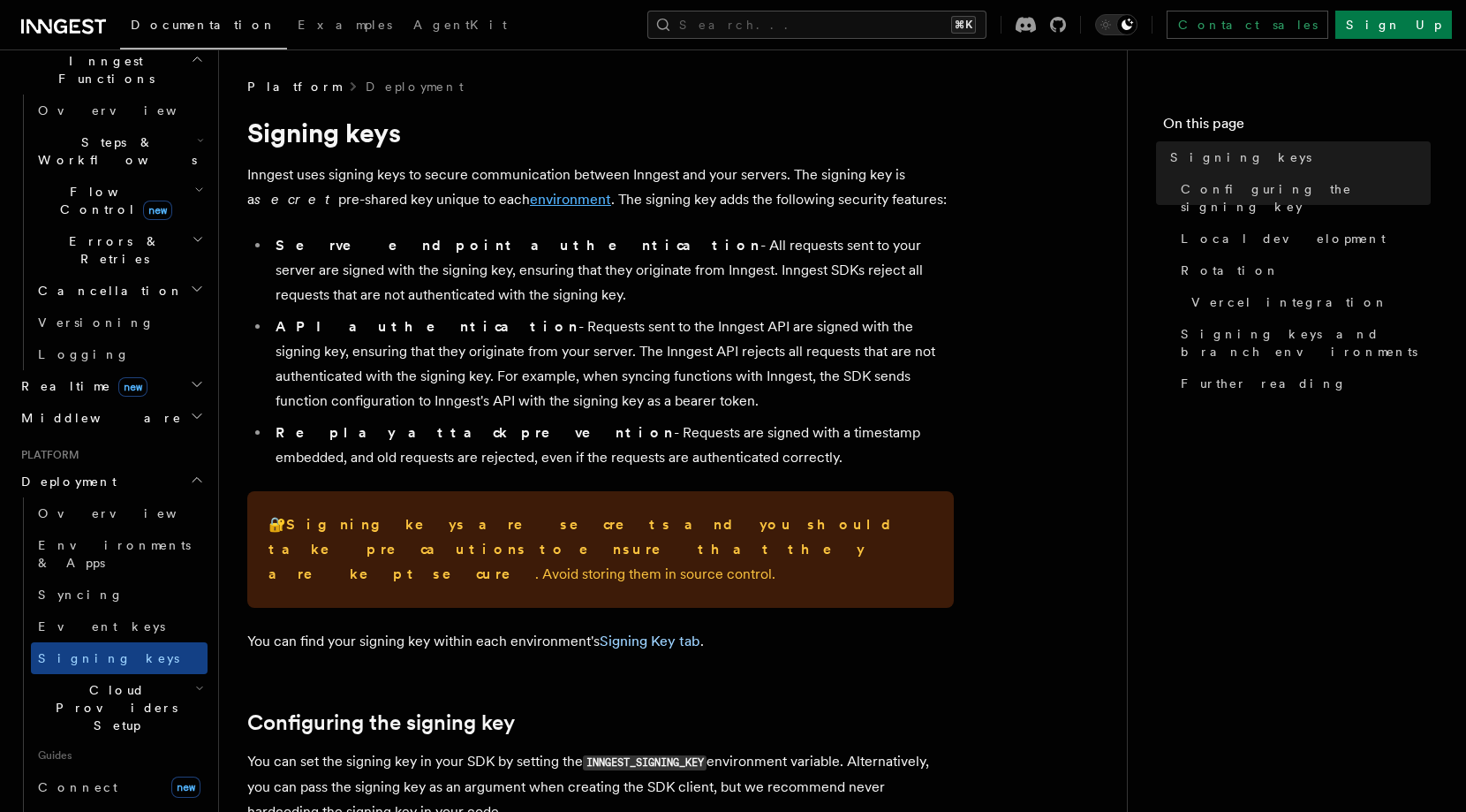
click at [530, 195] on link "environment" at bounding box center [570, 199] width 81 height 17
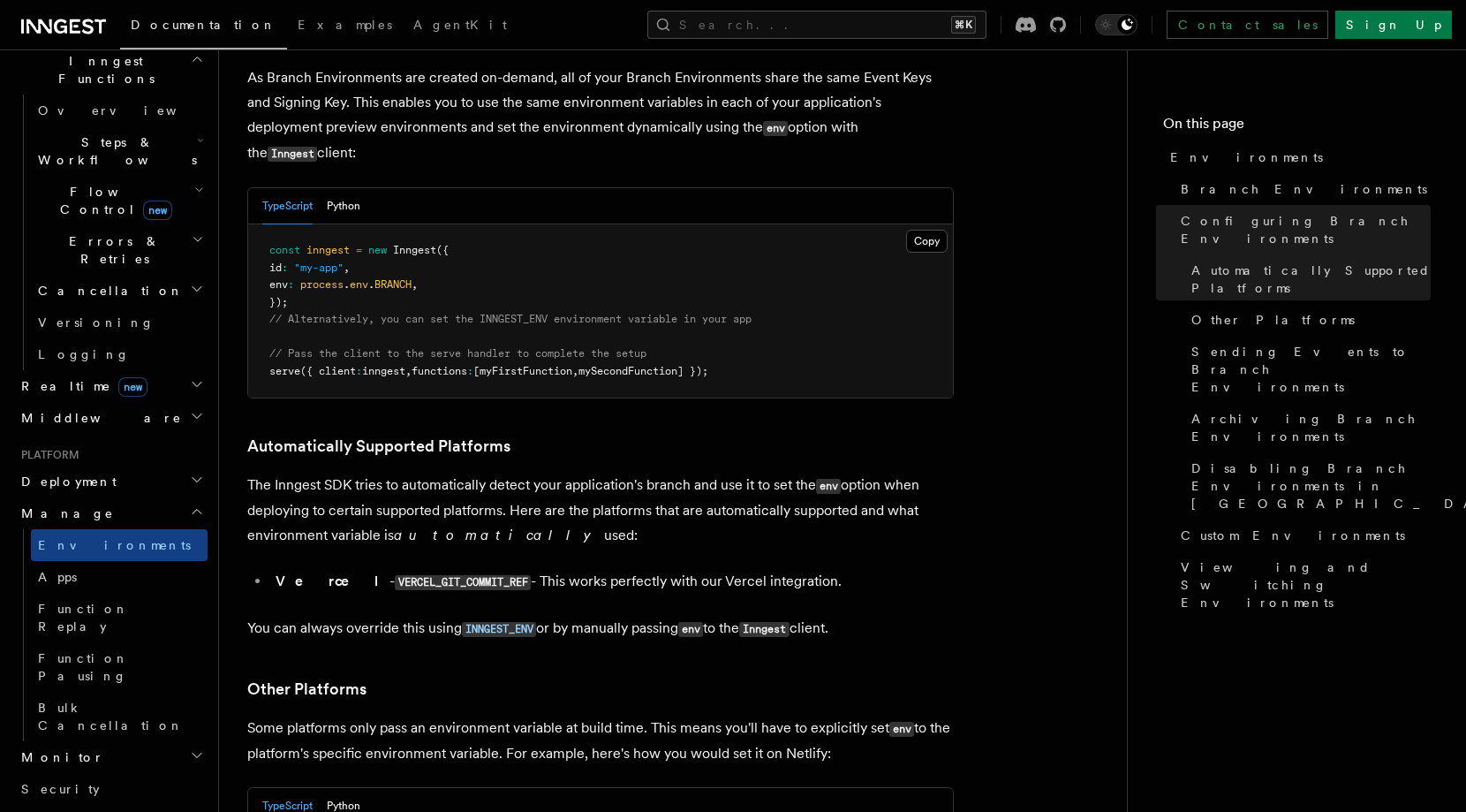
scroll to position [1777, 0]
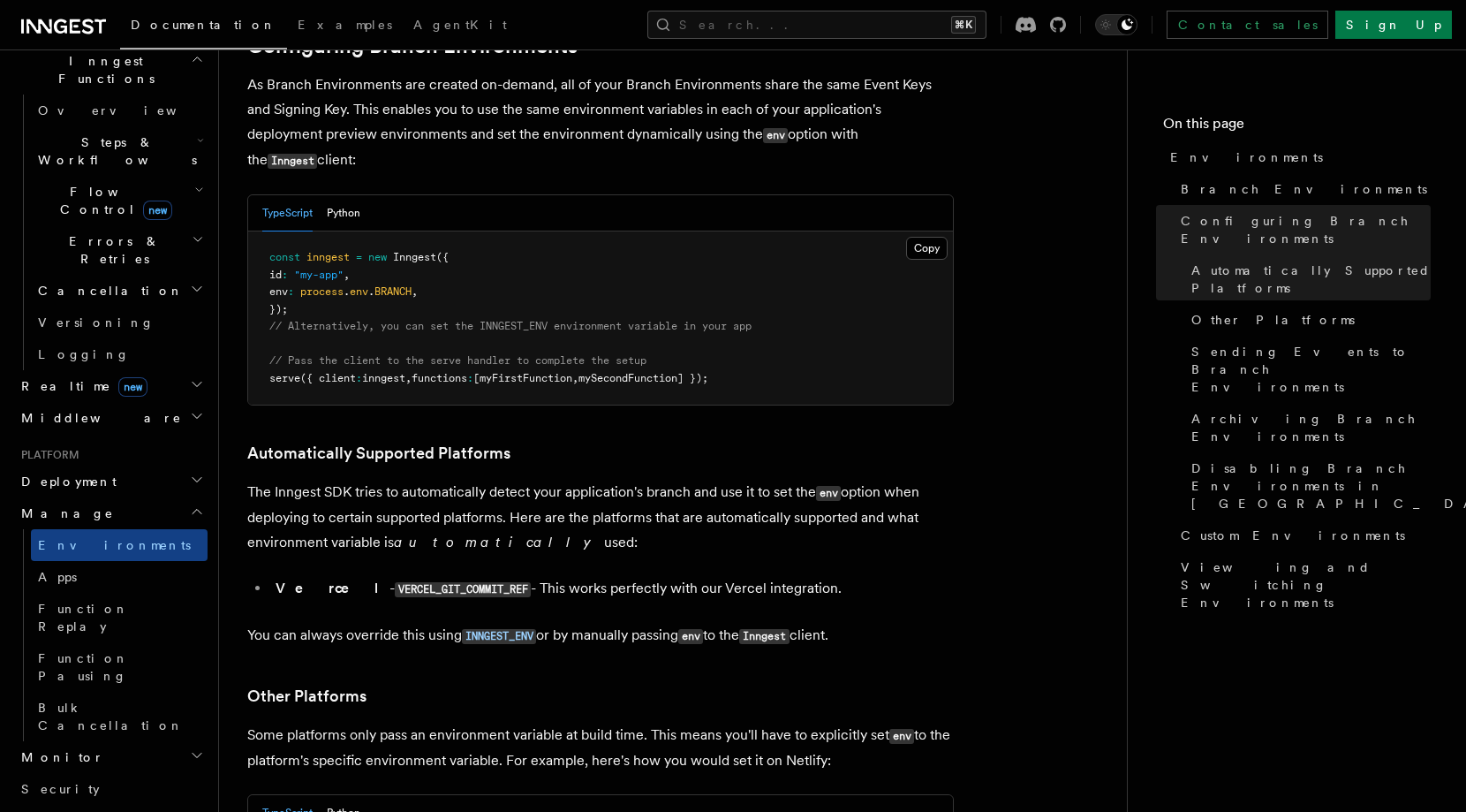
click at [401, 250] on span "Inngest" at bounding box center [414, 256] width 44 height 12
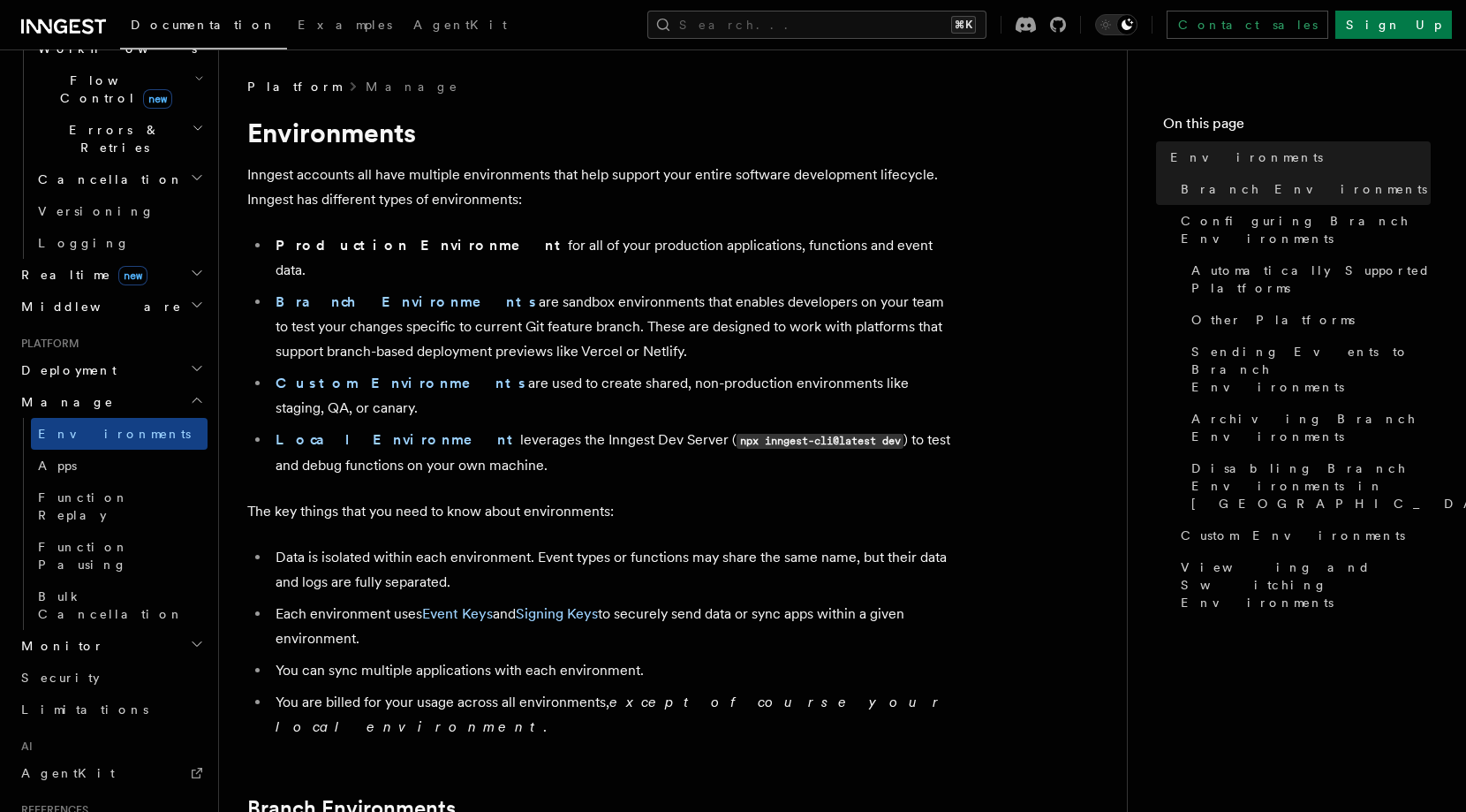
scroll to position [633, 0]
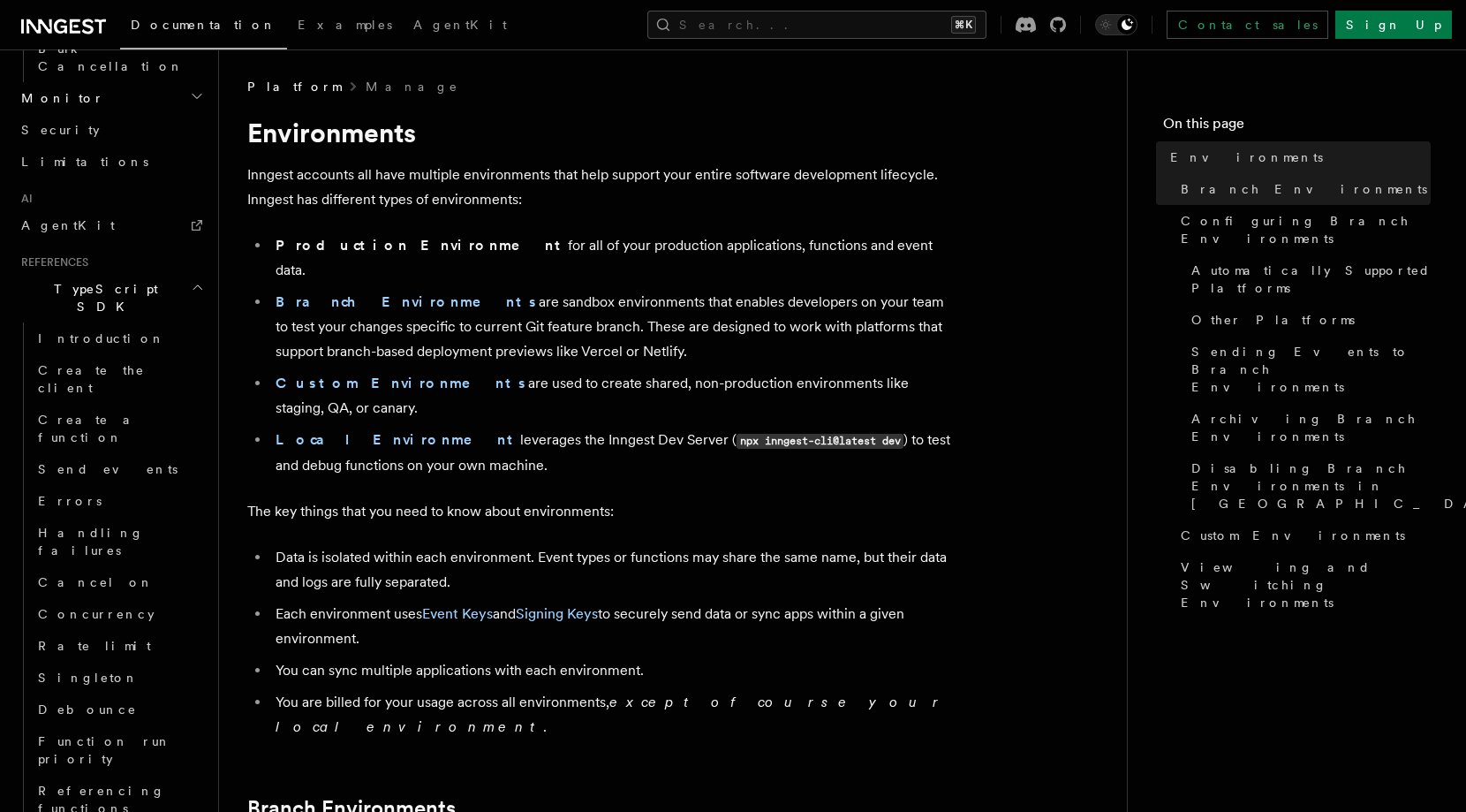
scroll to position [1181, 0]
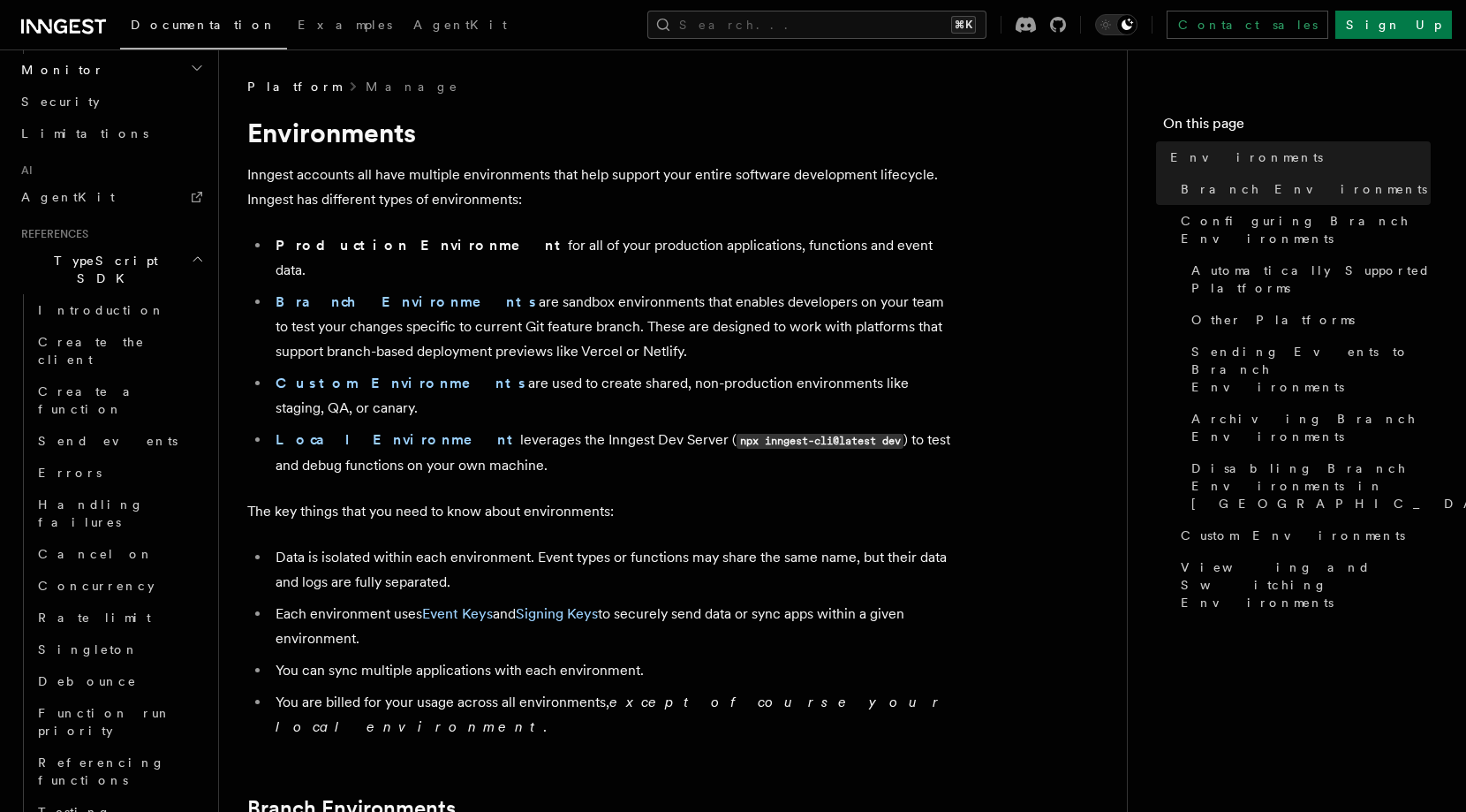
scroll to position [1213, 0]
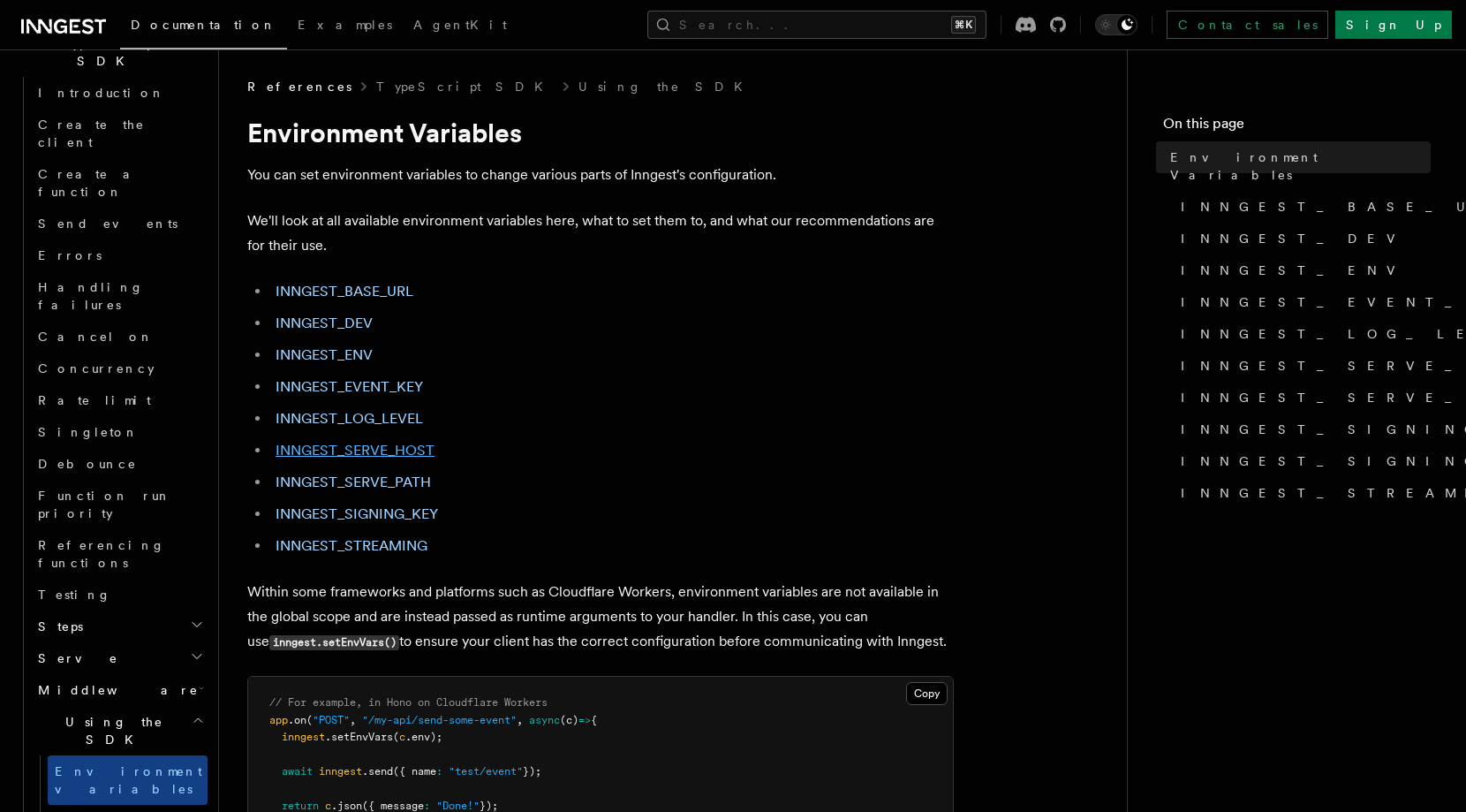
scroll to position [77, 0]
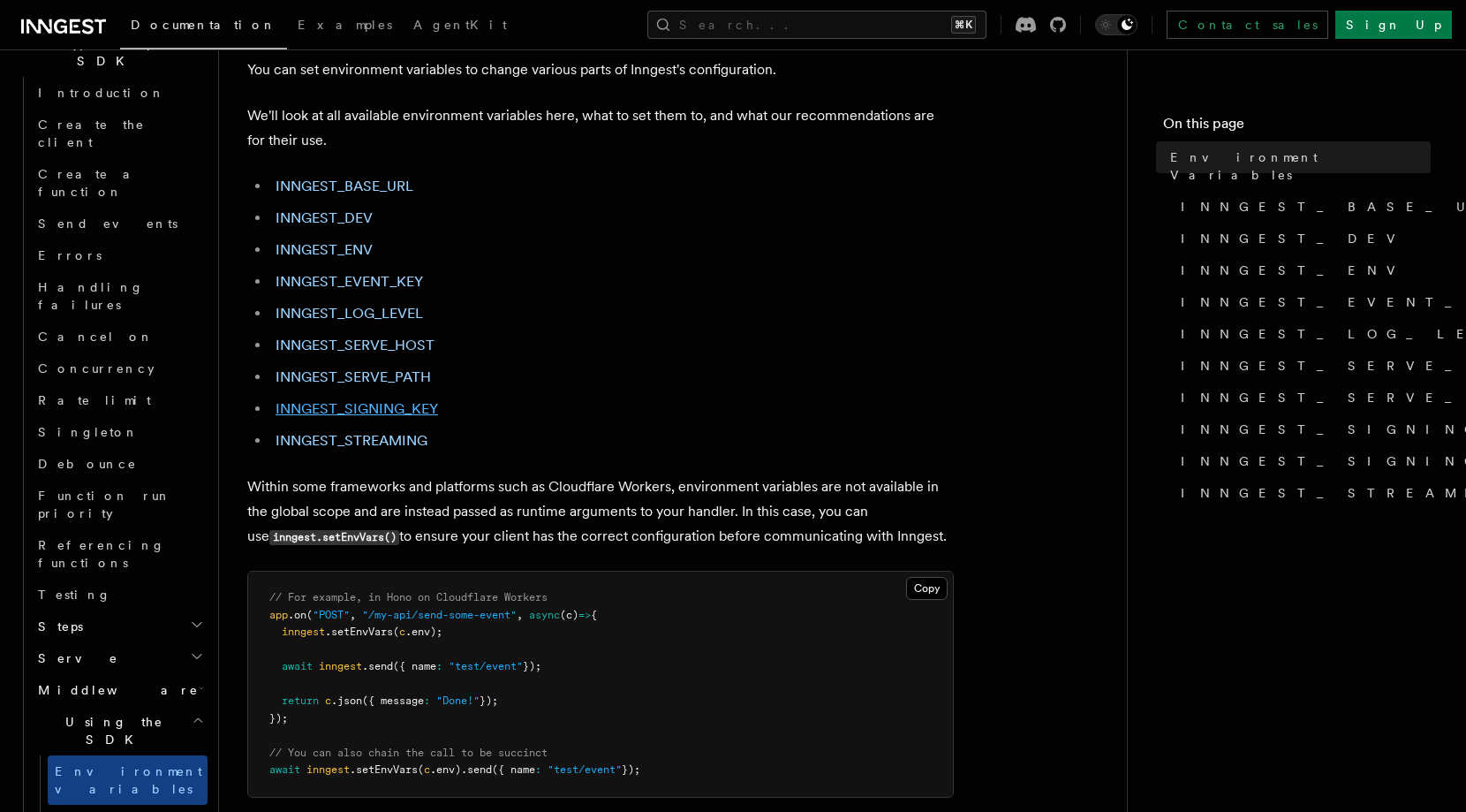
click at [379, 404] on link "INNGEST_SIGNING_KEY" at bounding box center [356, 408] width 162 height 17
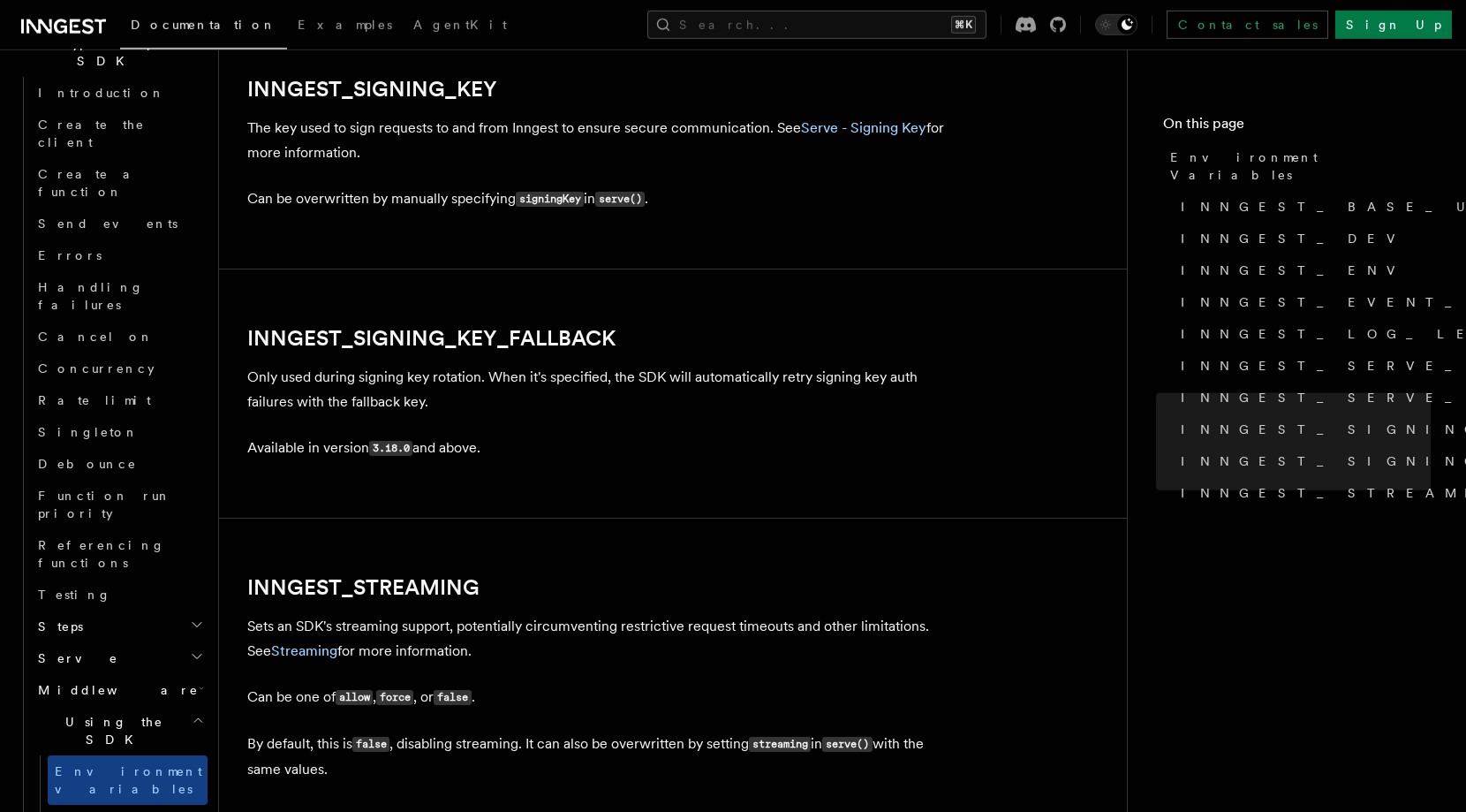
scroll to position [3111, 0]
click at [521, 205] on code "signingKey" at bounding box center [550, 198] width 68 height 15
copy p "signingKey"
